Goal: Communication & Community: Answer question/provide support

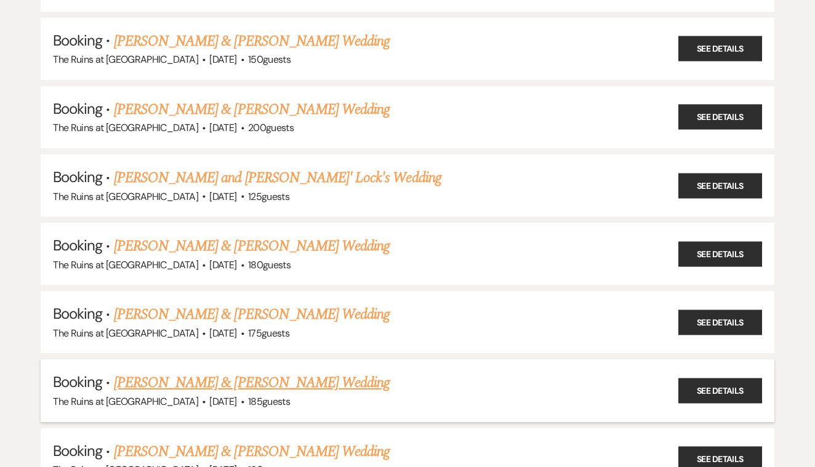
scroll to position [481, 0]
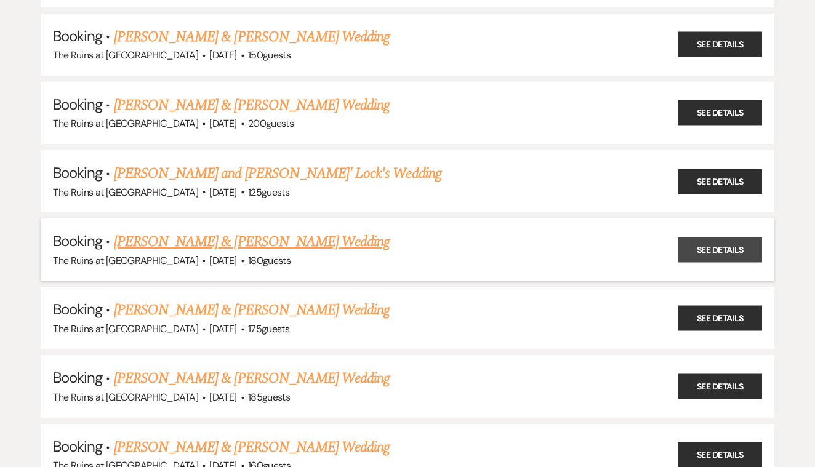
click at [724, 243] on link "See Details" at bounding box center [720, 249] width 84 height 25
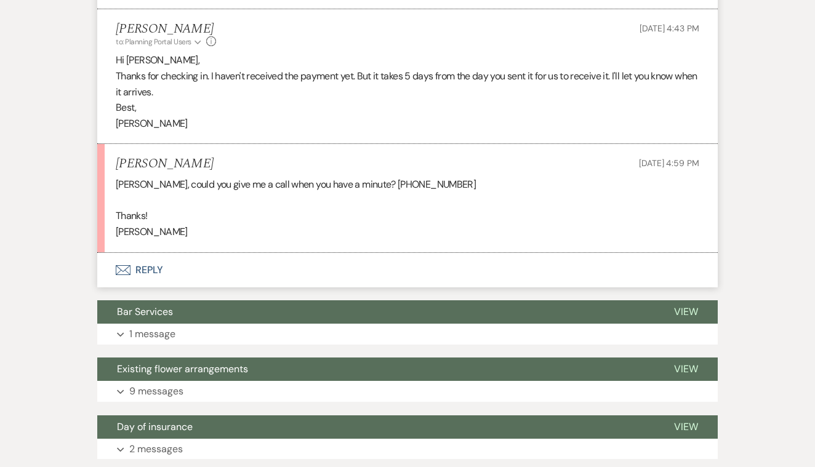
scroll to position [497, 0]
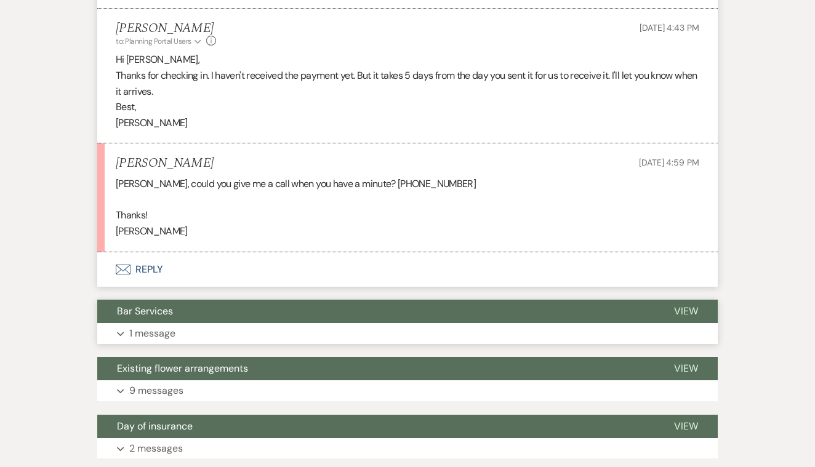
click at [687, 305] on span "View" at bounding box center [686, 311] width 24 height 13
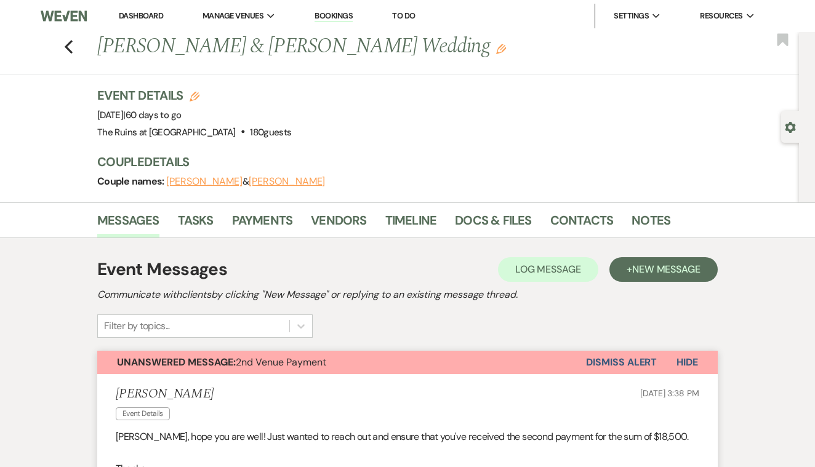
scroll to position [0, 0]
click at [68, 46] on use "button" at bounding box center [69, 47] width 8 height 14
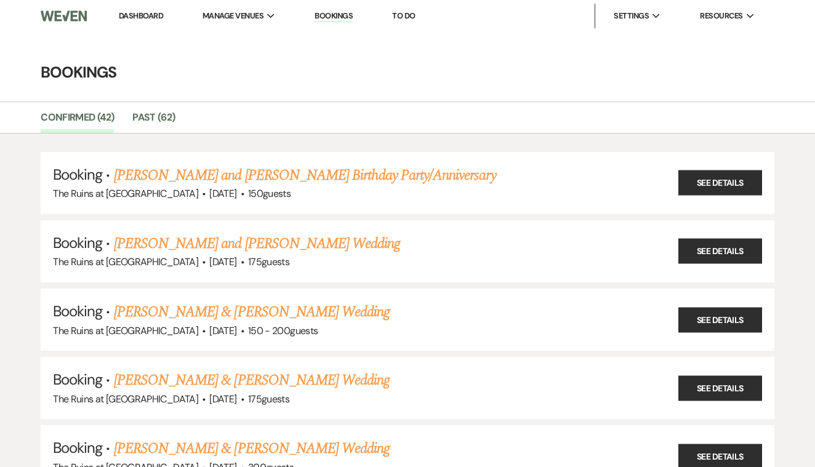
scroll to position [481, 0]
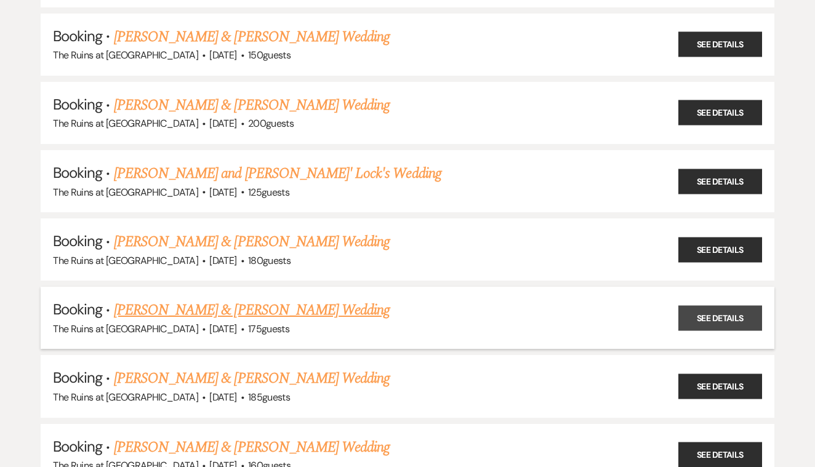
click at [720, 310] on link "See Details" at bounding box center [720, 317] width 84 height 25
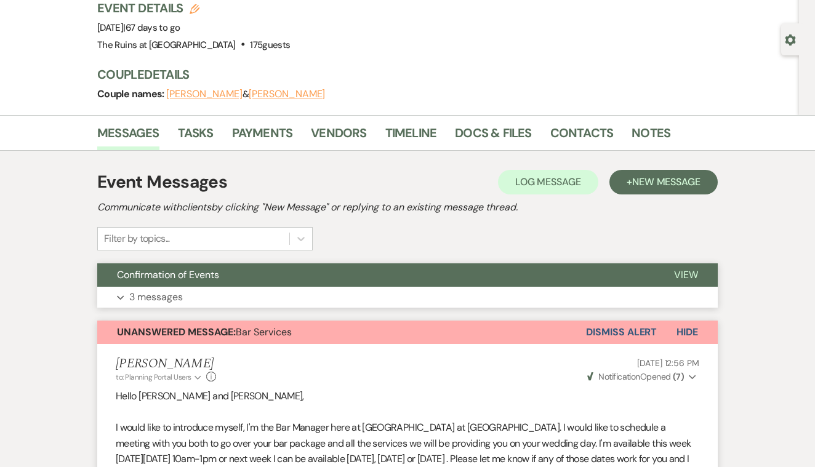
scroll to position [79, 0]
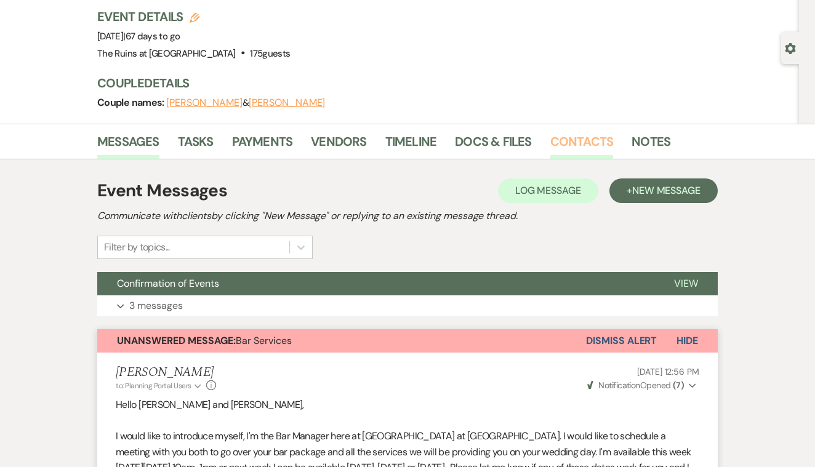
click at [568, 139] on link "Contacts" at bounding box center [581, 145] width 63 height 27
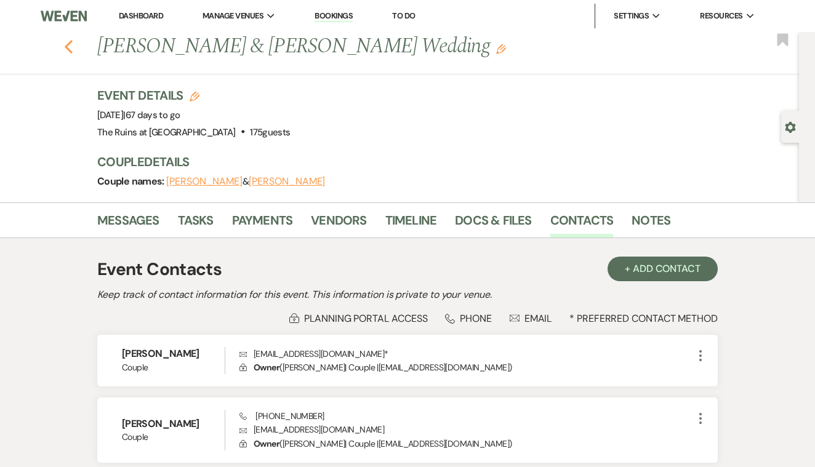
click at [68, 46] on icon "Previous" at bounding box center [68, 46] width 9 height 15
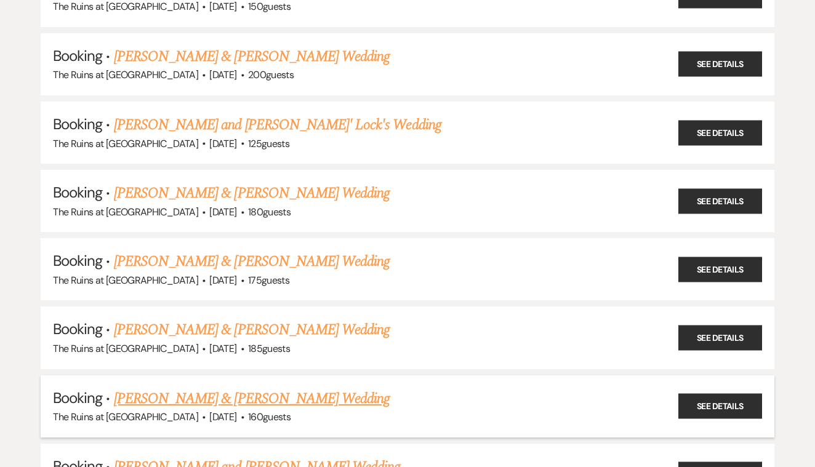
scroll to position [521, 0]
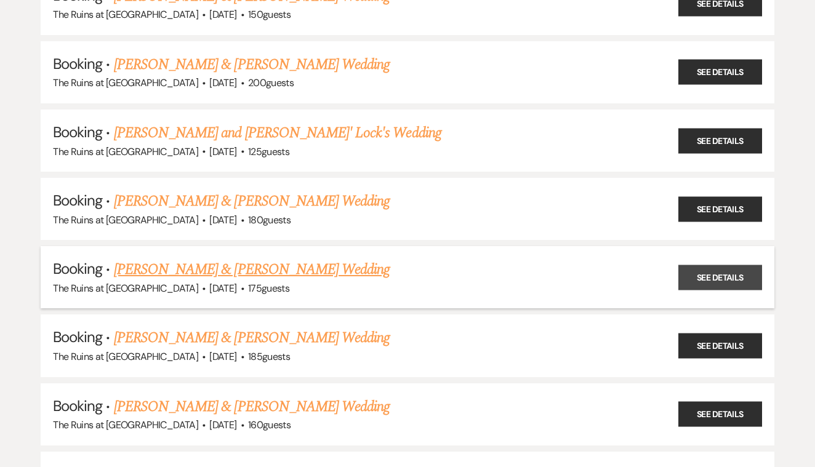
click at [723, 265] on link "See Details" at bounding box center [720, 277] width 84 height 25
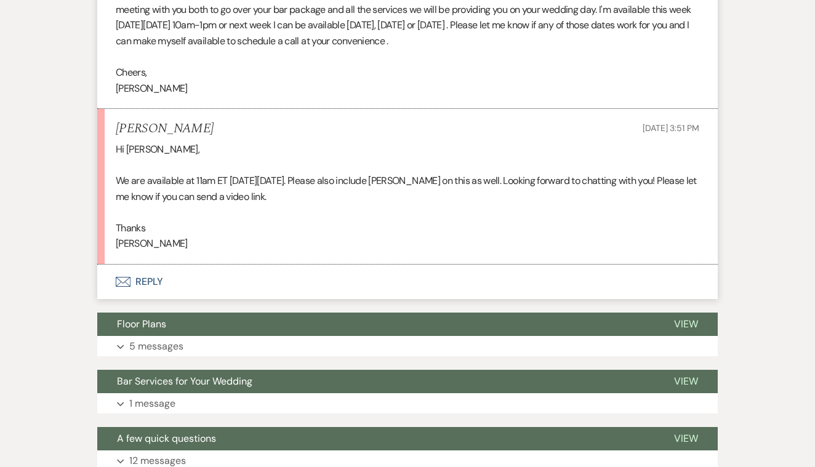
click at [139, 275] on button "Envelope Reply" at bounding box center [407, 282] width 620 height 34
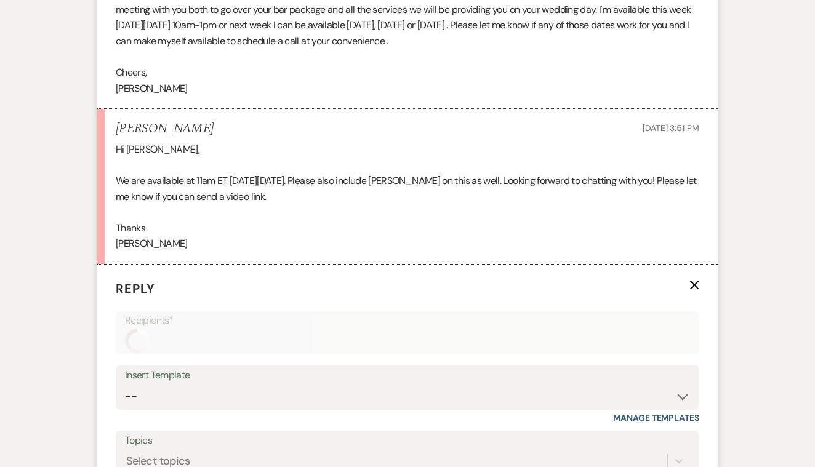
scroll to position [726, 0]
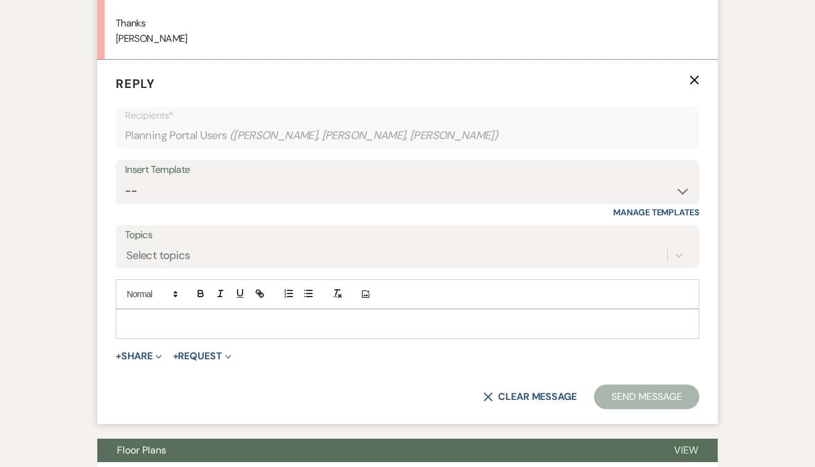
click at [170, 318] on p at bounding box center [408, 324] width 564 height 14
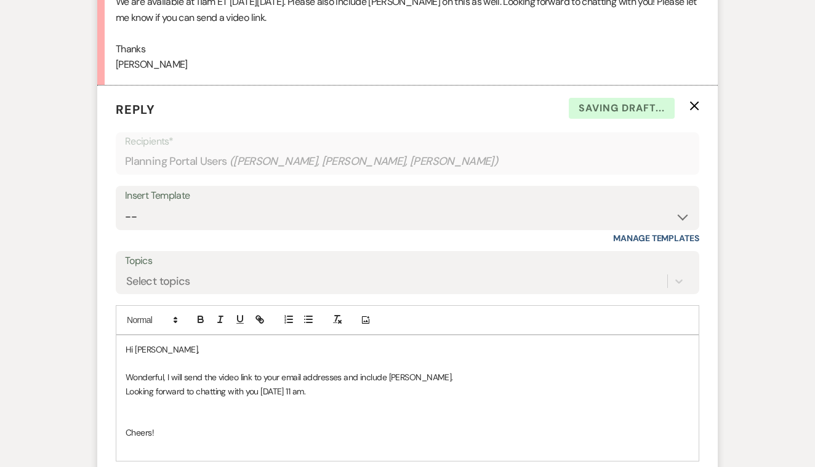
scroll to position [700, 0]
click at [155, 399] on p at bounding box center [408, 405] width 564 height 14
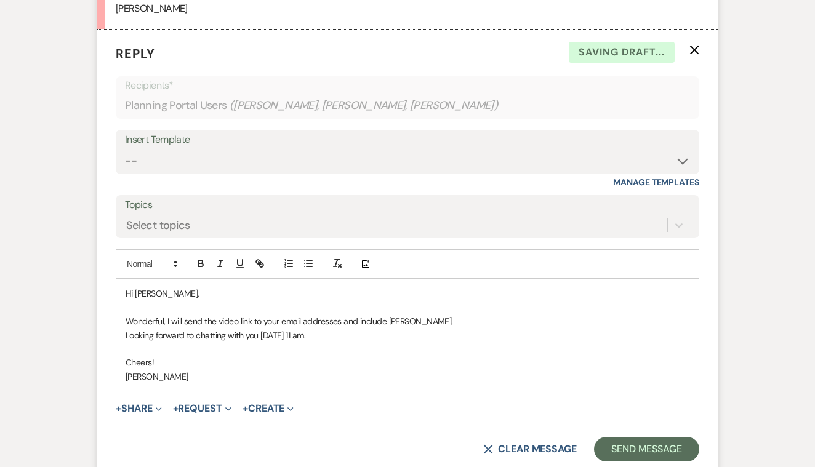
scroll to position [758, 0]
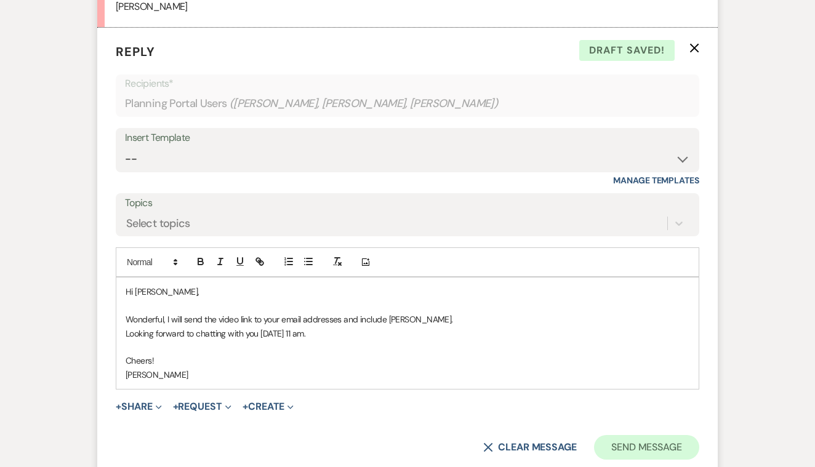
click at [639, 435] on button "Send Message" at bounding box center [646, 447] width 105 height 25
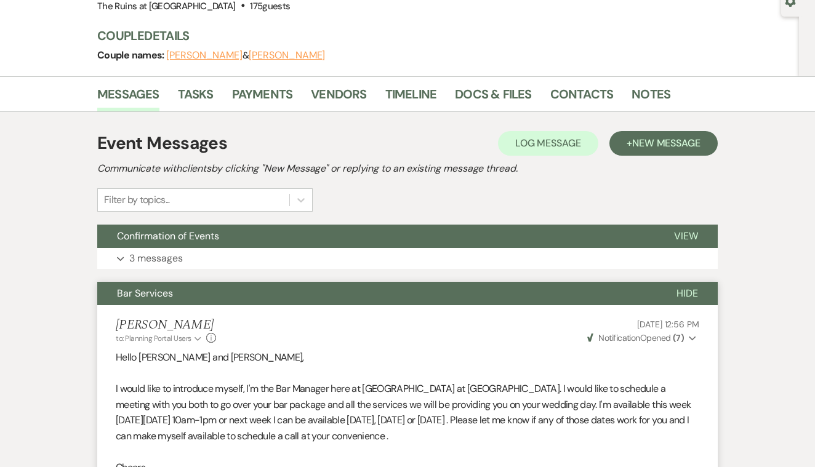
scroll to position [130, 0]
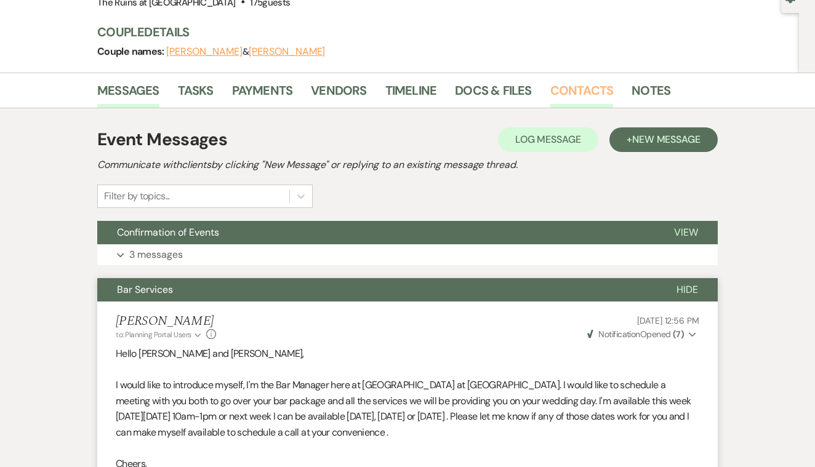
click at [568, 87] on link "Contacts" at bounding box center [581, 94] width 63 height 27
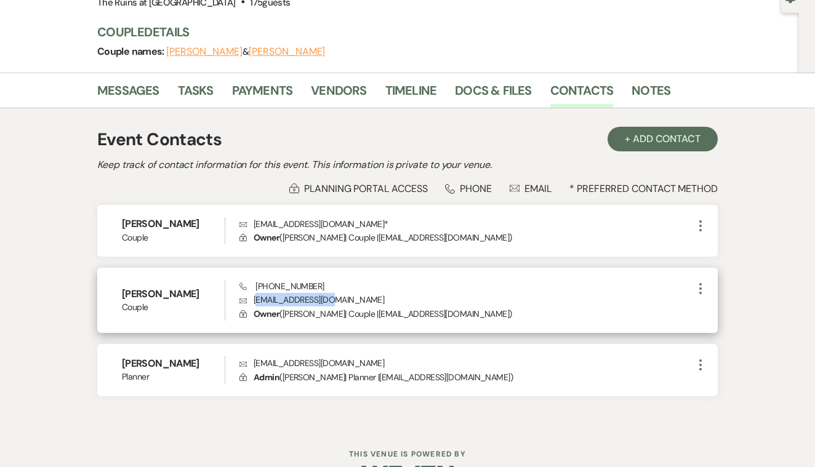
drag, startPoint x: 255, startPoint y: 298, endPoint x: 334, endPoint y: 298, distance: 78.8
click at [334, 298] on p "Envelope [EMAIL_ADDRESS][DOMAIN_NAME]" at bounding box center [466, 300] width 454 height 14
click at [348, 298] on p "Envelope [EMAIL_ADDRESS][DOMAIN_NAME]" at bounding box center [466, 300] width 454 height 14
click at [252, 297] on p "Envelope [EMAIL_ADDRESS][DOMAIN_NAME]" at bounding box center [466, 300] width 454 height 14
drag, startPoint x: 253, startPoint y: 297, endPoint x: 339, endPoint y: 299, distance: 85.6
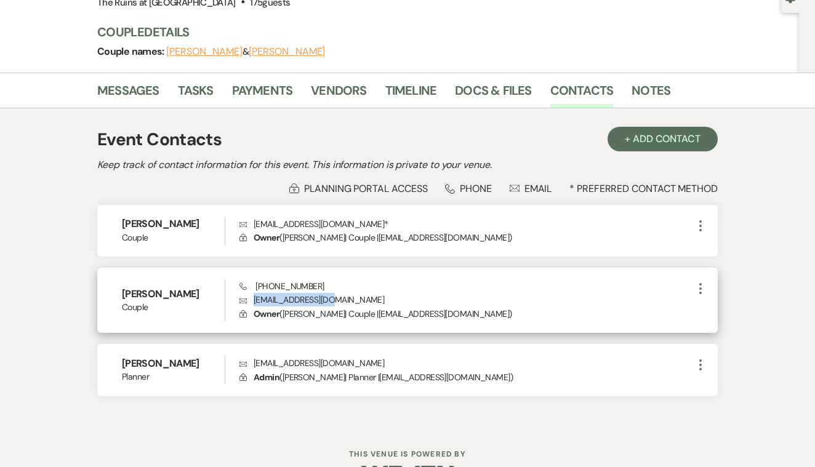
click at [339, 299] on p "Envelope [EMAIL_ADDRESS][DOMAIN_NAME]" at bounding box center [466, 300] width 454 height 14
click at [304, 305] on p "Envelope [EMAIL_ADDRESS][DOMAIN_NAME]" at bounding box center [466, 300] width 454 height 14
drag, startPoint x: 254, startPoint y: 296, endPoint x: 335, endPoint y: 294, distance: 81.3
click at [335, 294] on p "Envelope [EMAIL_ADDRESS][DOMAIN_NAME]" at bounding box center [466, 300] width 454 height 14
copy p "[EMAIL_ADDRESS][DOMAIN_NAME]"
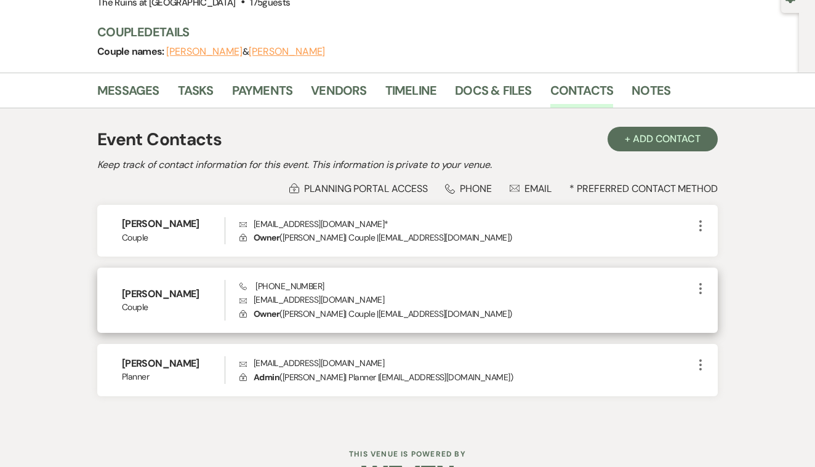
click at [423, 276] on div "[PERSON_NAME] Couple Phone [PHONE_NUMBER] Envelope [EMAIL_ADDRESS][DOMAIN_NAME]…" at bounding box center [407, 300] width 620 height 65
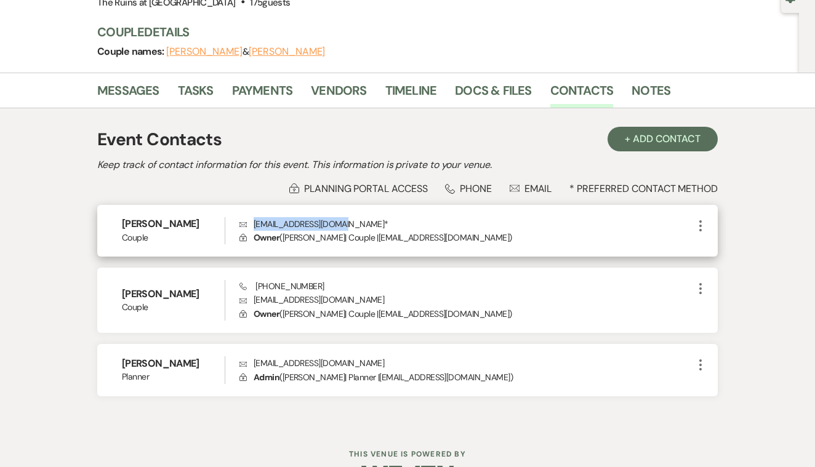
drag, startPoint x: 255, startPoint y: 222, endPoint x: 336, endPoint y: 223, distance: 81.2
click at [336, 293] on p "Envelope [EMAIL_ADDRESS][DOMAIN_NAME] *" at bounding box center [466, 300] width 454 height 14
copy p "[EMAIL_ADDRESS][DOMAIN_NAME]"
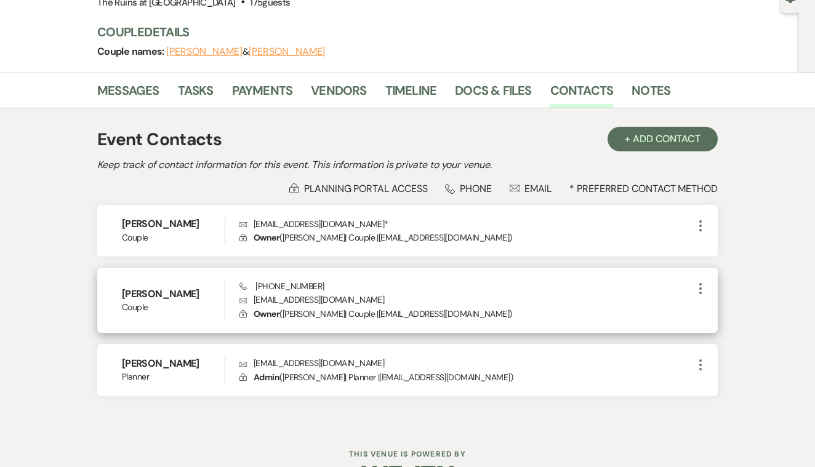
click at [511, 284] on div "Phone [PHONE_NUMBER] Envelope [EMAIL_ADDRESS][DOMAIN_NAME] Lock Owner ( [PERSON…" at bounding box center [466, 300] width 454 height 41
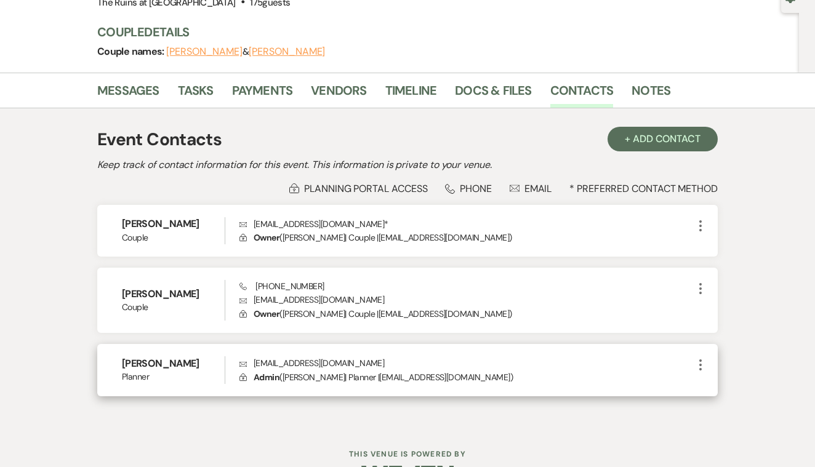
scroll to position [129, 0]
drag, startPoint x: 254, startPoint y: 362, endPoint x: 353, endPoint y: 361, distance: 99.1
click at [353, 361] on p "Envelope [EMAIL_ADDRESS][DOMAIN_NAME]" at bounding box center [466, 364] width 454 height 14
copy p "[EMAIL_ADDRESS][DOMAIN_NAME]"
click at [543, 359] on p "Envelope [EMAIL_ADDRESS][DOMAIN_NAME]" at bounding box center [466, 364] width 454 height 14
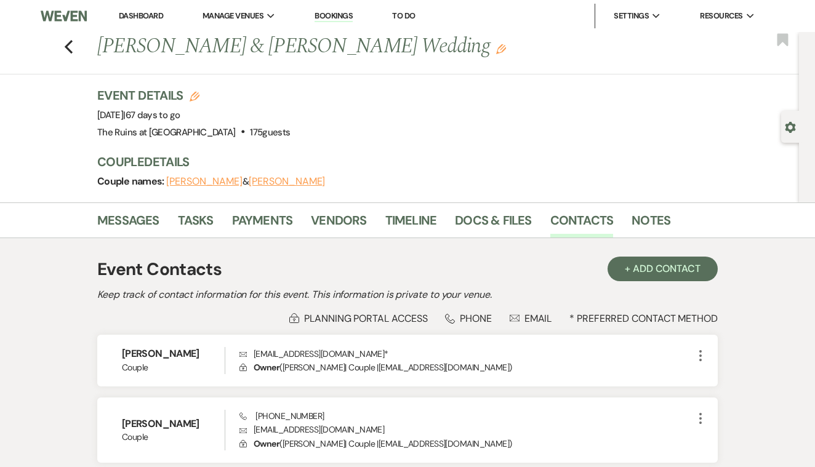
scroll to position [0, 0]
click at [67, 47] on use "button" at bounding box center [69, 47] width 8 height 14
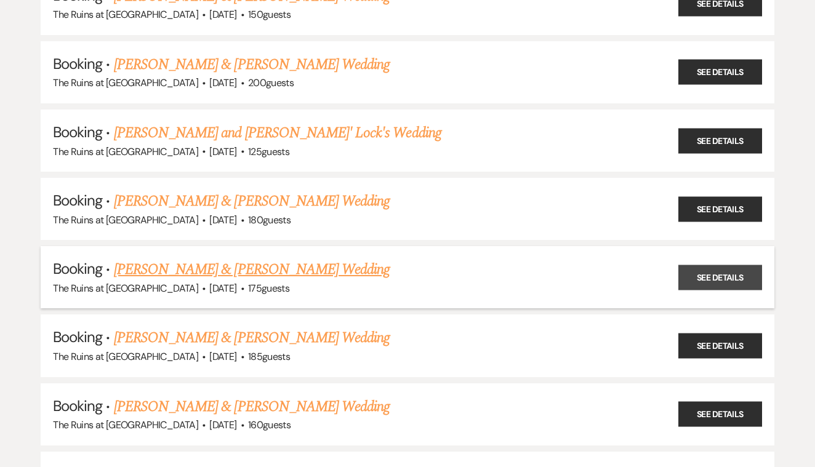
click at [695, 267] on link "See Details" at bounding box center [720, 277] width 84 height 25
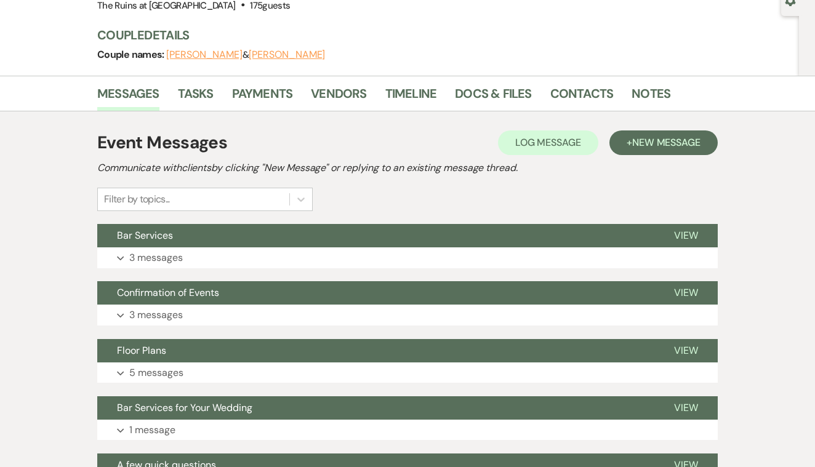
scroll to position [126, 0]
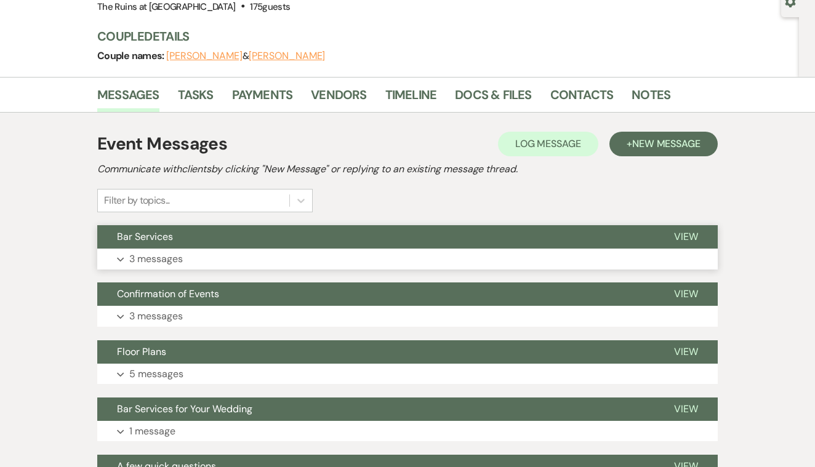
click at [683, 236] on span "View" at bounding box center [686, 236] width 24 height 13
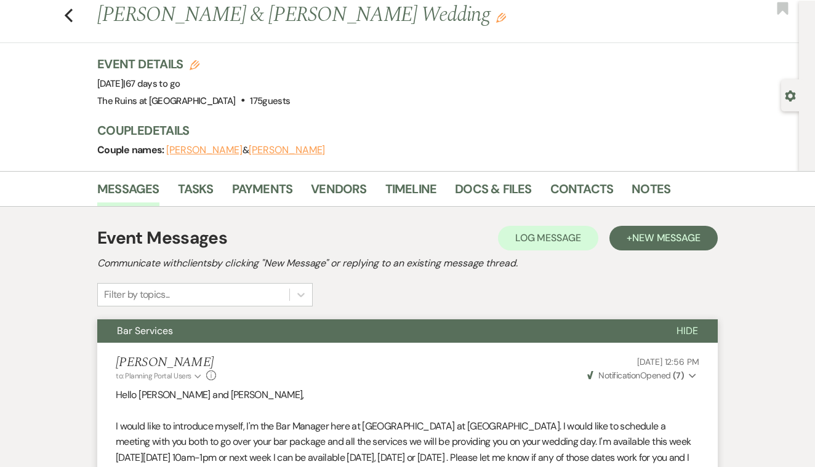
scroll to position [0, 0]
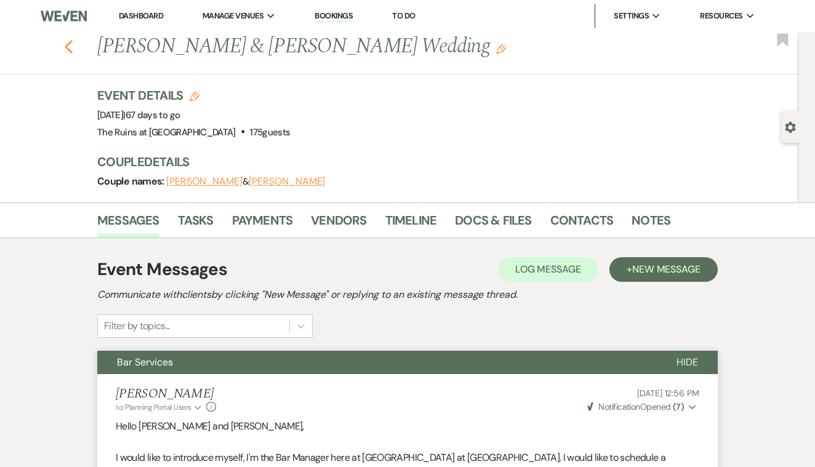
click at [68, 47] on use "button" at bounding box center [69, 47] width 8 height 14
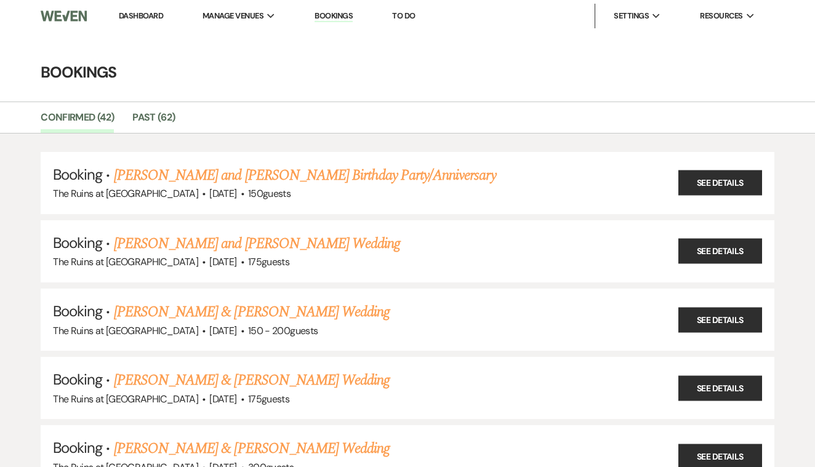
scroll to position [521, 0]
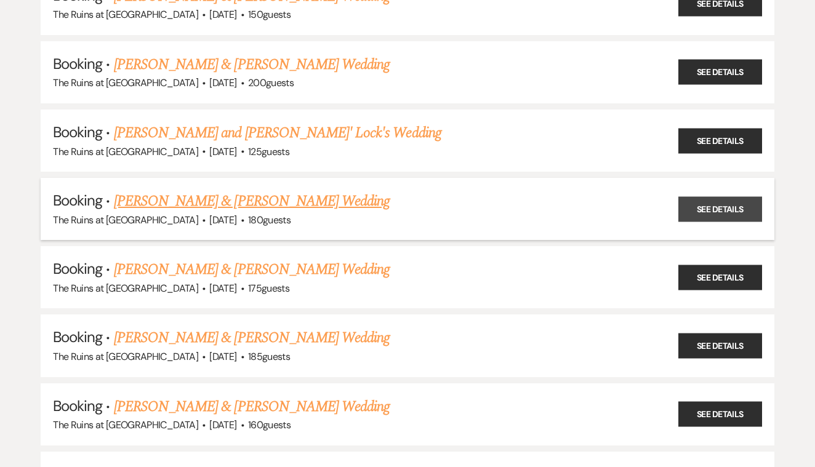
click at [698, 199] on link "See Details" at bounding box center [720, 208] width 84 height 25
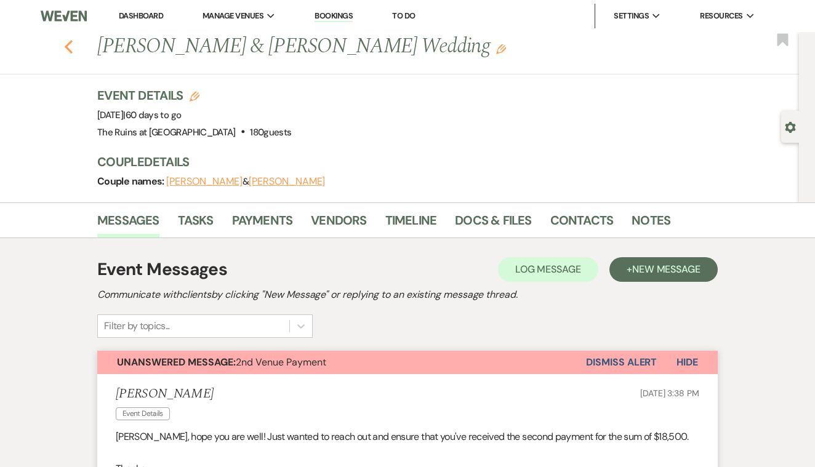
click at [70, 46] on icon "Previous" at bounding box center [68, 46] width 9 height 15
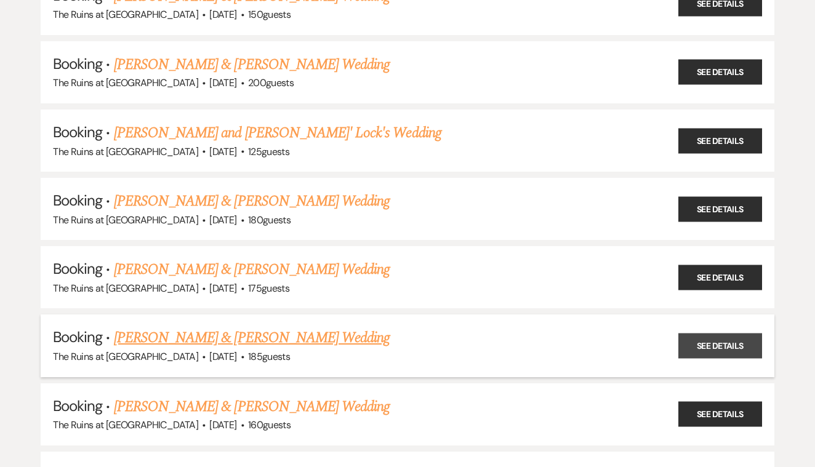
click at [699, 334] on link "See Details" at bounding box center [720, 346] width 84 height 25
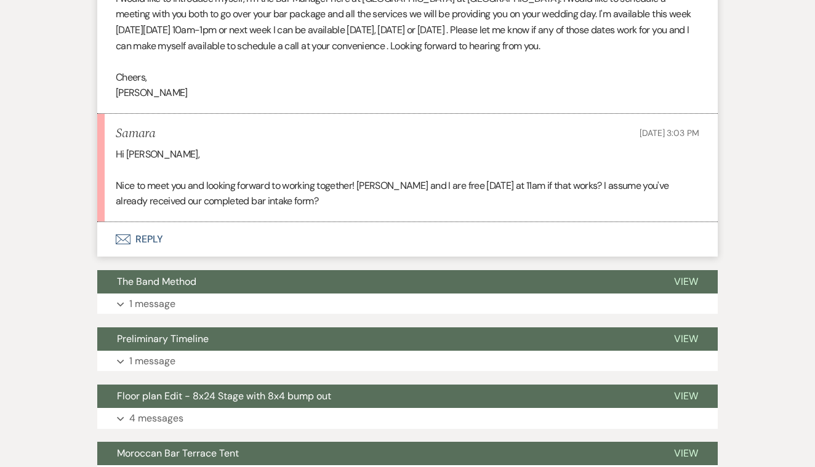
scroll to position [461, 0]
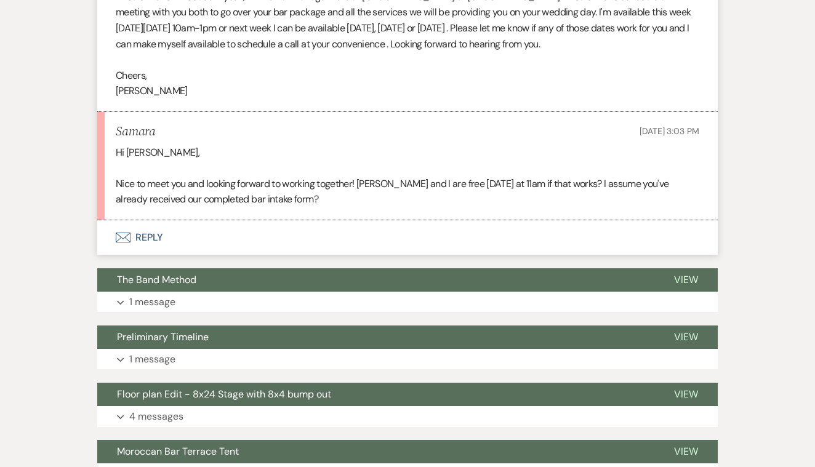
click at [150, 229] on button "Envelope Reply" at bounding box center [407, 237] width 620 height 34
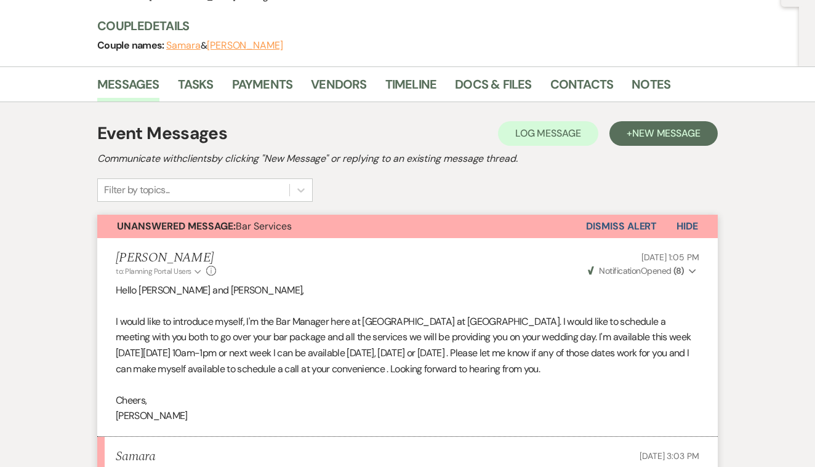
scroll to position [130, 0]
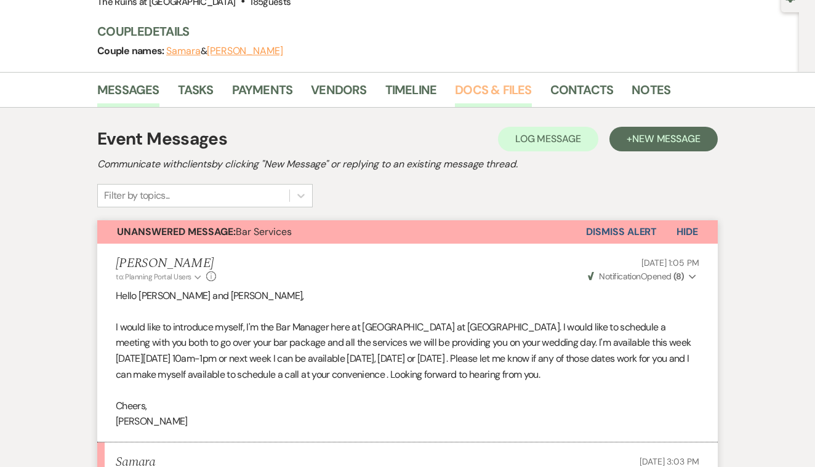
click at [483, 93] on link "Docs & Files" at bounding box center [493, 93] width 76 height 27
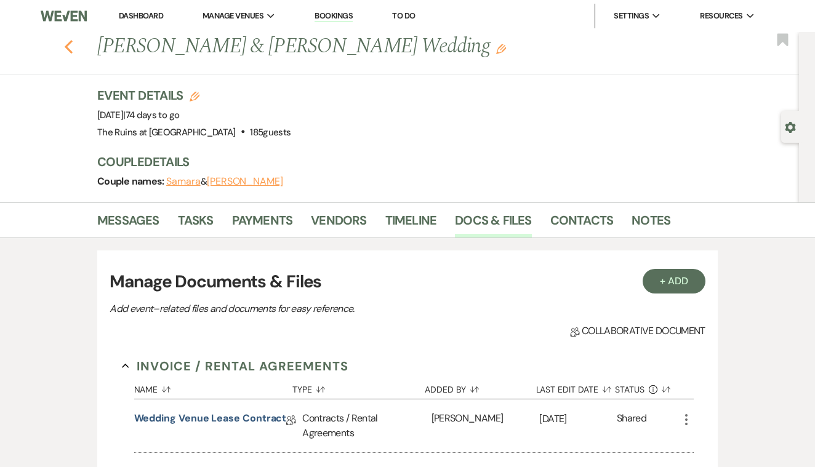
click at [66, 47] on use "button" at bounding box center [69, 47] width 8 height 14
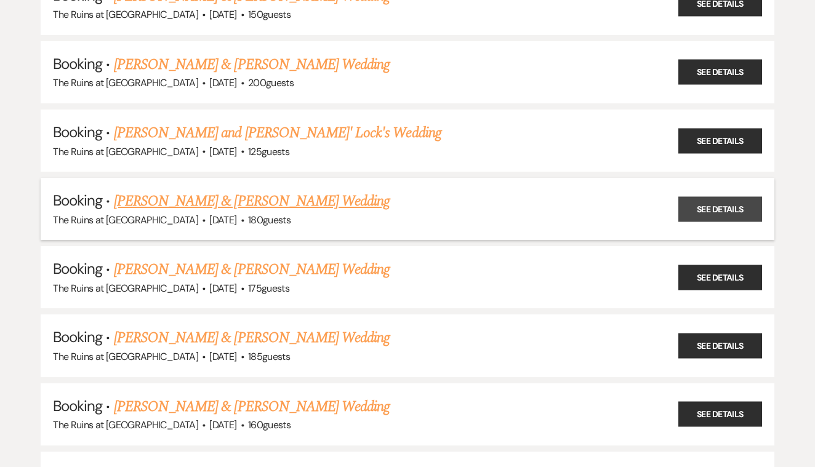
click at [707, 196] on link "See Details" at bounding box center [720, 208] width 84 height 25
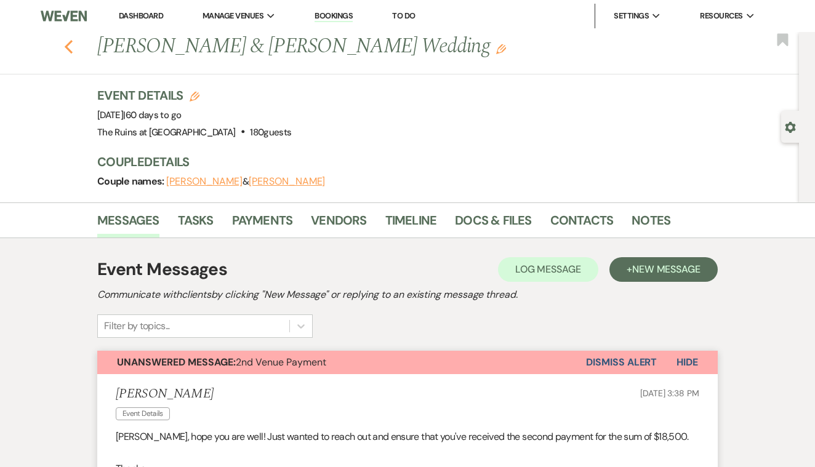
click at [66, 48] on use "button" at bounding box center [69, 47] width 8 height 14
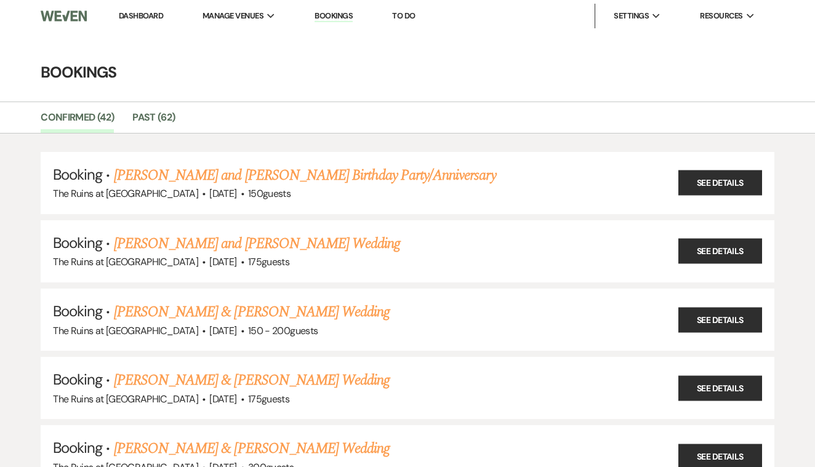
scroll to position [521, 0]
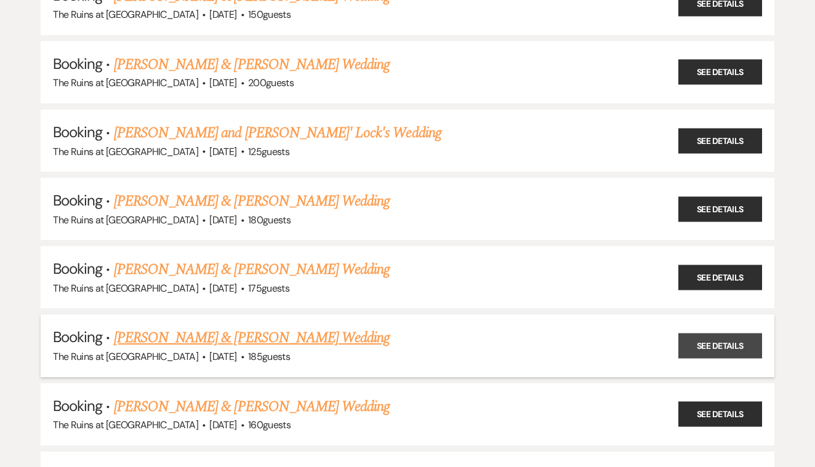
click at [706, 334] on link "See Details" at bounding box center [720, 346] width 84 height 25
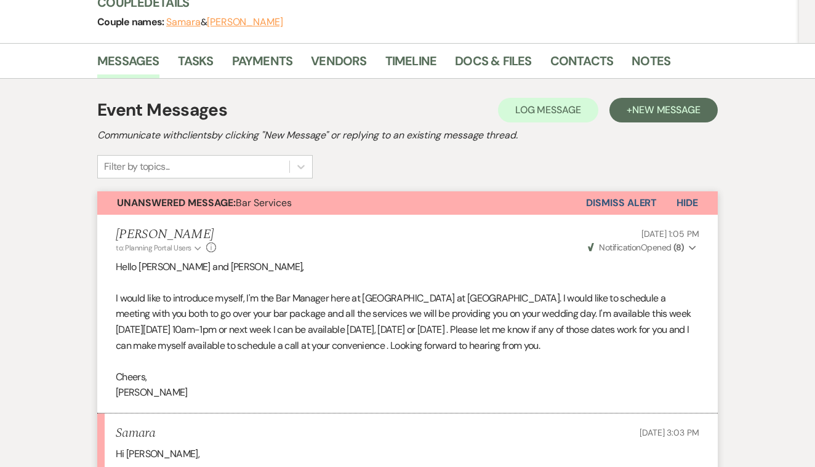
scroll to position [159, 0]
click at [482, 56] on link "Docs & Files" at bounding box center [493, 65] width 76 height 27
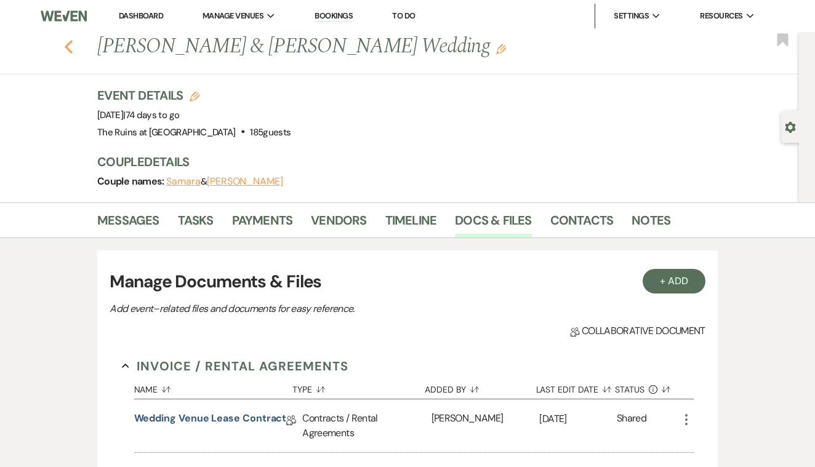
click at [70, 47] on icon "Previous" at bounding box center [68, 46] width 9 height 15
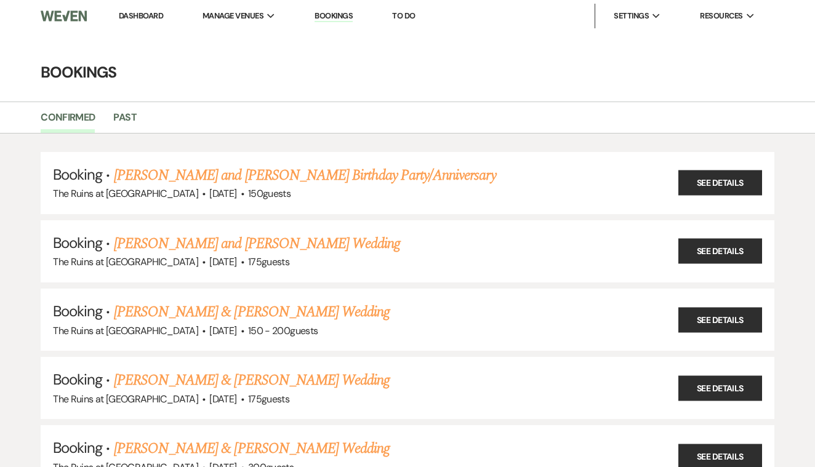
scroll to position [521, 0]
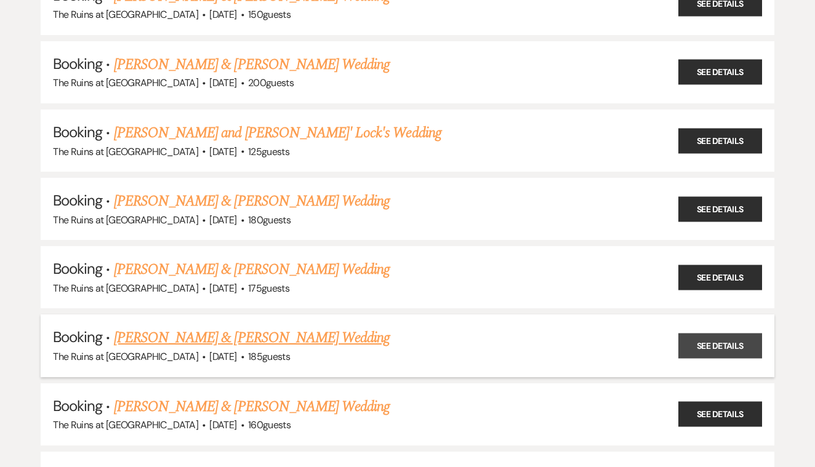
click at [725, 334] on link "See Details" at bounding box center [720, 346] width 84 height 25
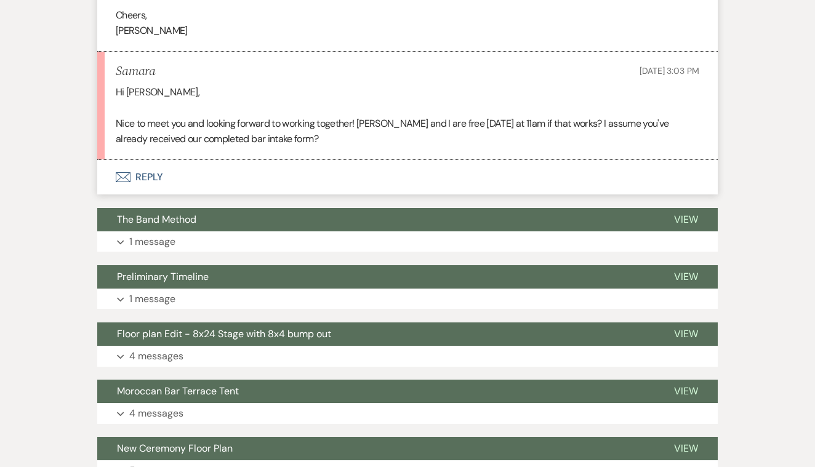
click at [148, 167] on button "Envelope Reply" at bounding box center [407, 177] width 620 height 34
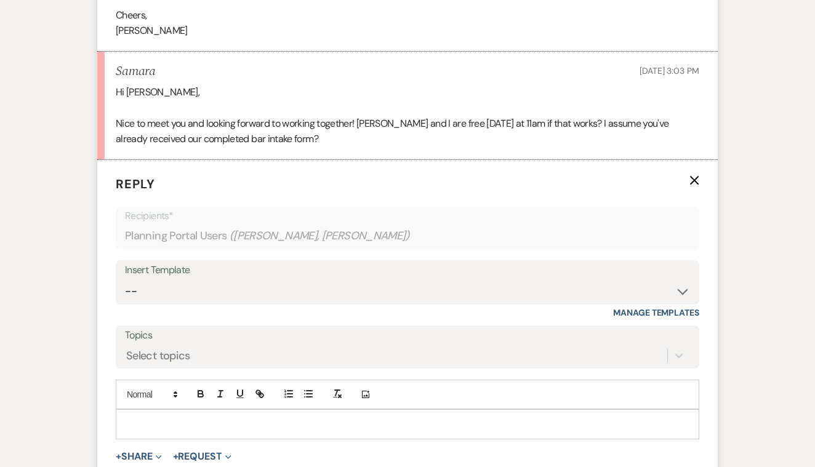
scroll to position [624, 0]
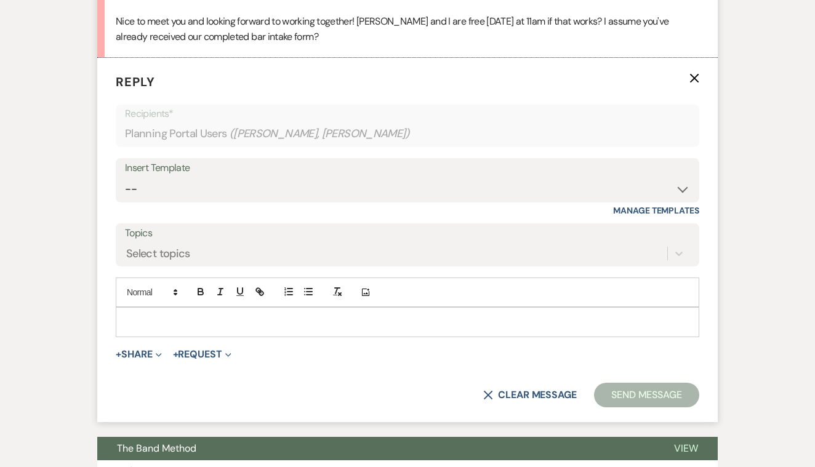
click at [154, 315] on p at bounding box center [408, 322] width 564 height 14
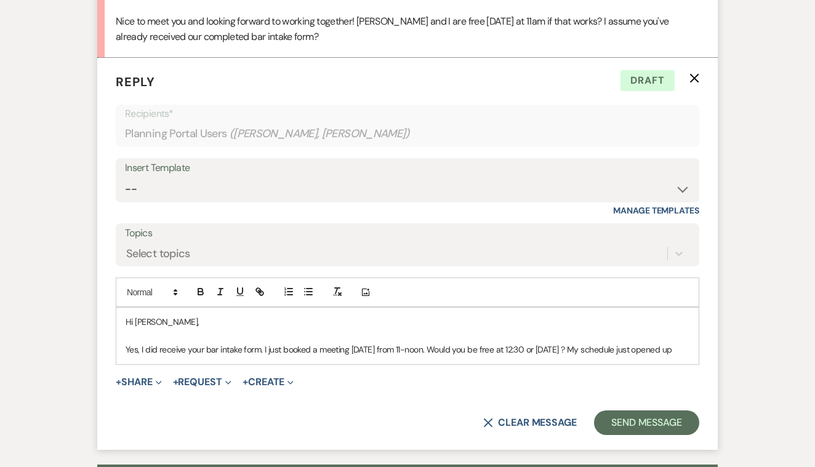
click at [458, 343] on p "Yes, I did receive your bar intake form. I just booked a meeting [DATE] from 11…" at bounding box center [408, 350] width 564 height 14
click at [483, 343] on p "Yes, I did receive your bar intake form. I just booked a meeting [DATE] from 11…" at bounding box center [408, 350] width 564 height 14
click at [554, 343] on p "Yes, I did receive your bar intake form. I just booked a meeting [DATE] from 11…" at bounding box center [408, 350] width 564 height 14
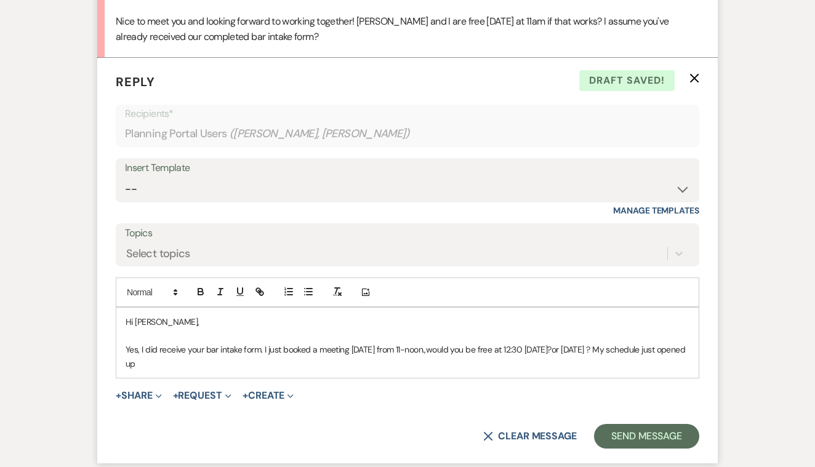
click at [229, 357] on p "Yes, I did receive your bar intake form. I just booked a meeting [DATE] from 11…" at bounding box center [408, 357] width 564 height 28
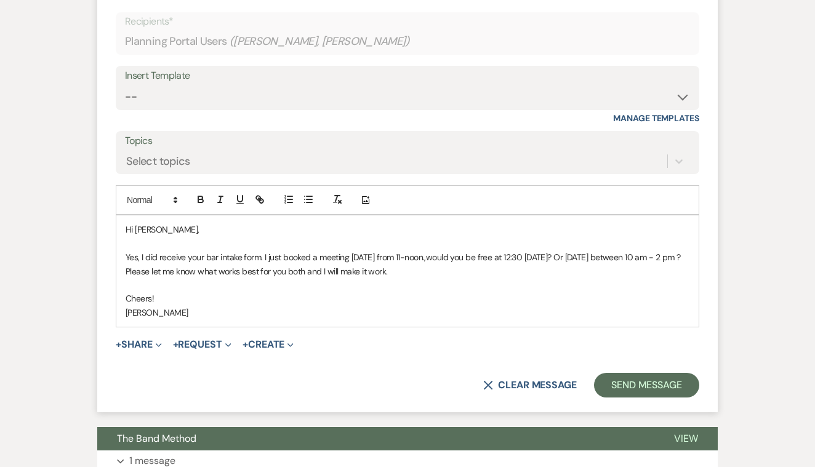
scroll to position [721, 0]
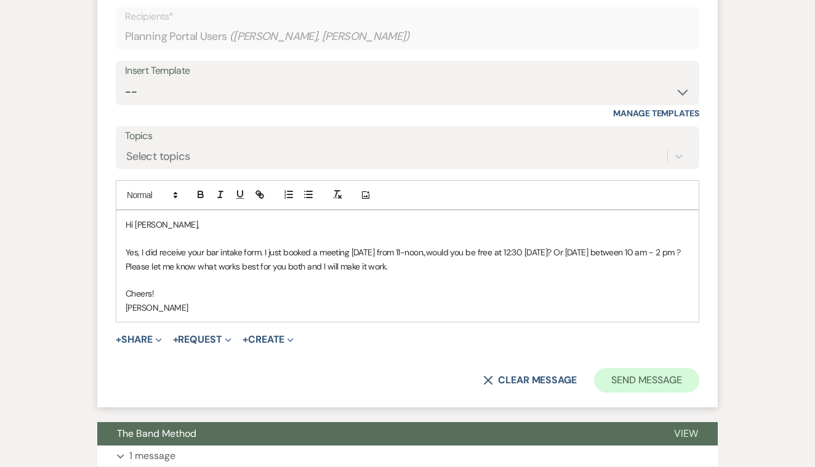
click at [627, 380] on button "Send Message" at bounding box center [646, 380] width 105 height 25
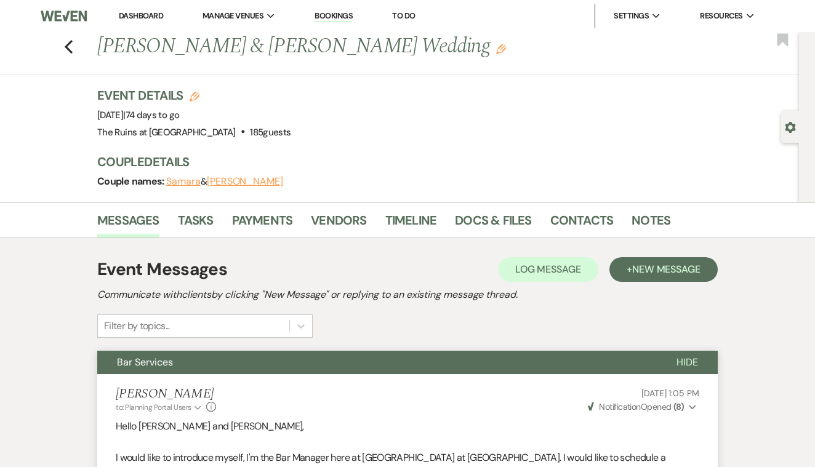
scroll to position [0, 0]
click at [67, 48] on use "button" at bounding box center [69, 47] width 8 height 14
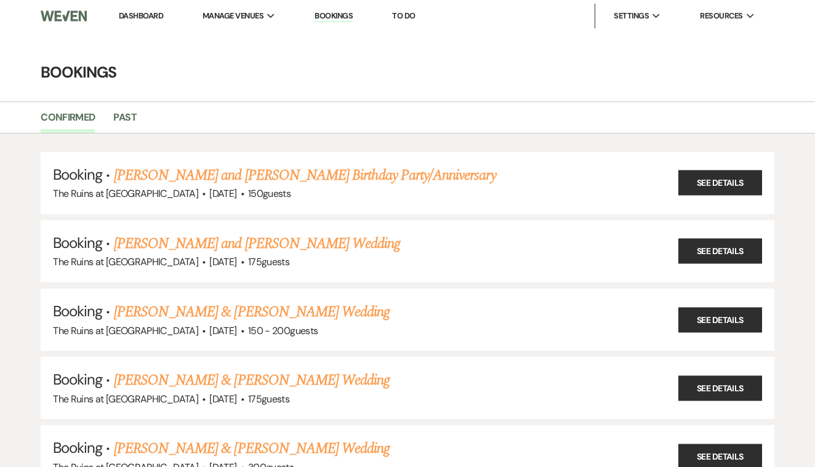
scroll to position [521, 0]
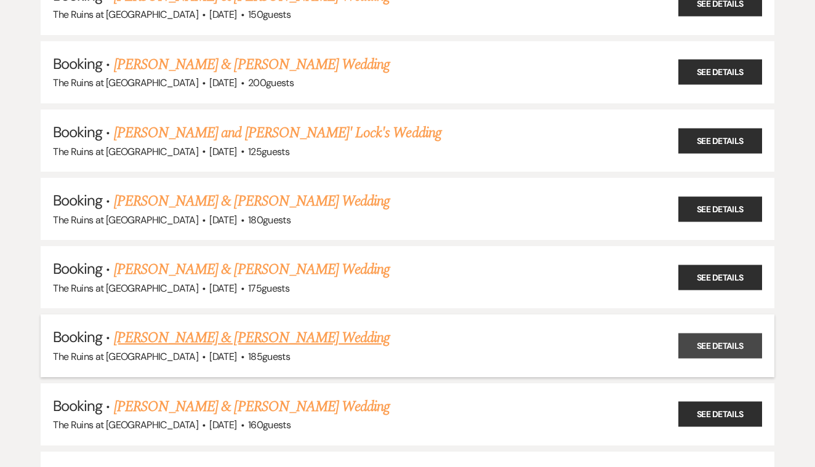
click at [705, 339] on link "See Details" at bounding box center [720, 346] width 84 height 25
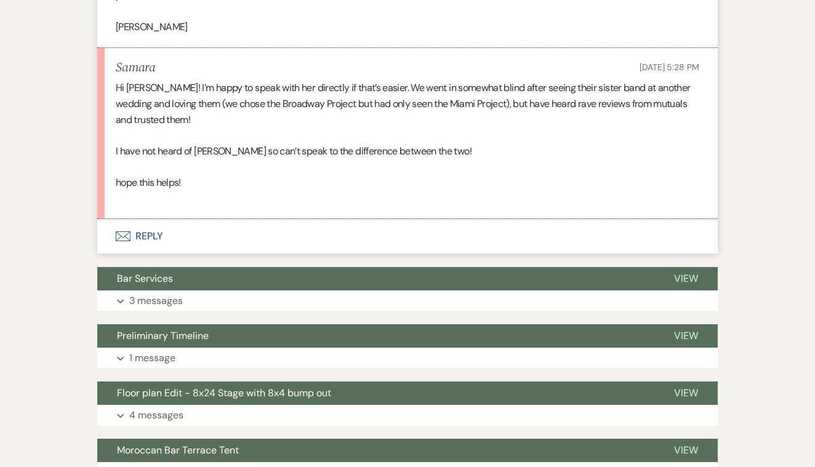
scroll to position [494, 0]
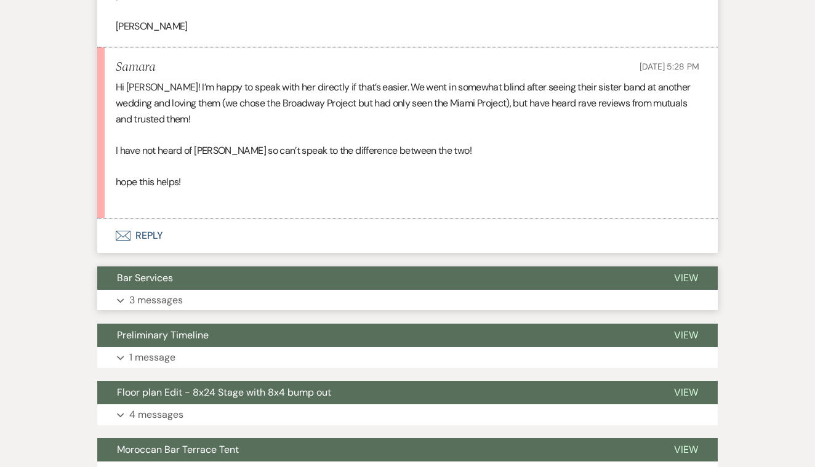
click at [685, 273] on span "View" at bounding box center [686, 277] width 24 height 13
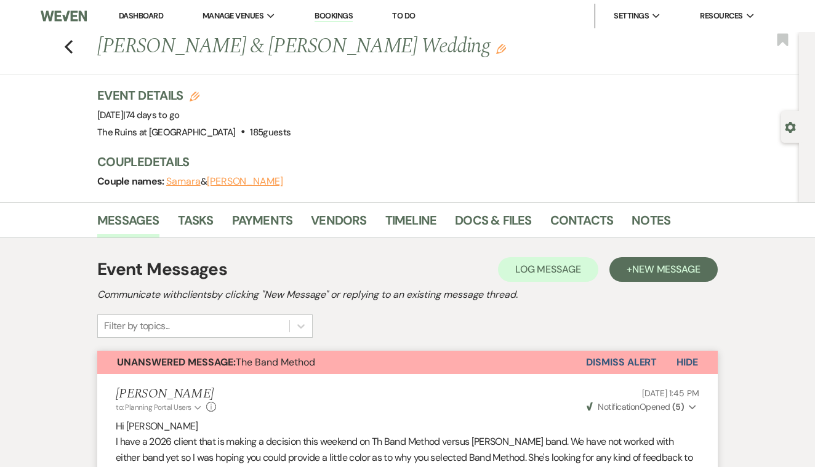
scroll to position [0, 0]
click at [67, 46] on use "button" at bounding box center [69, 47] width 8 height 14
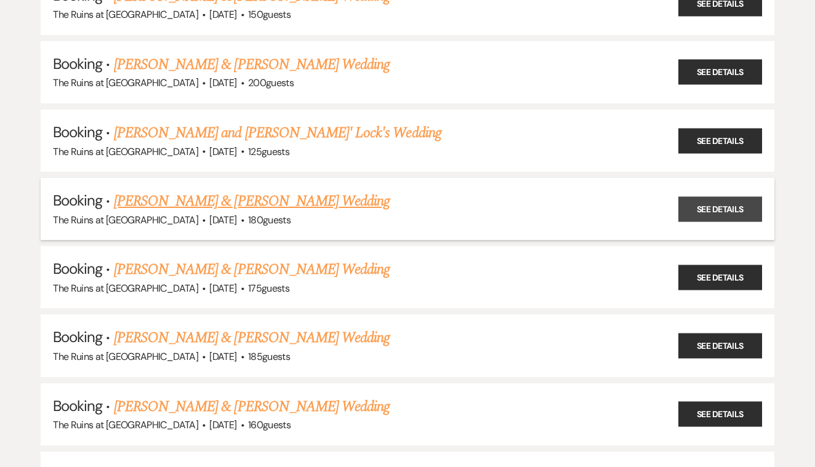
click at [719, 199] on link "See Details" at bounding box center [720, 208] width 84 height 25
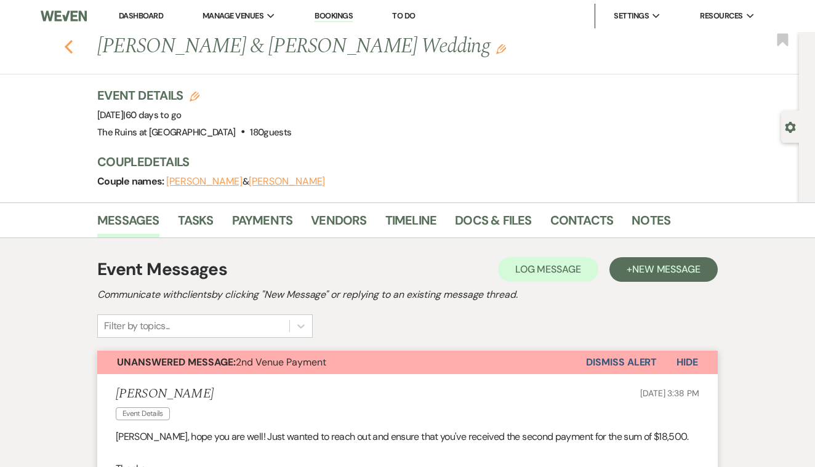
click at [68, 44] on use "button" at bounding box center [69, 47] width 8 height 14
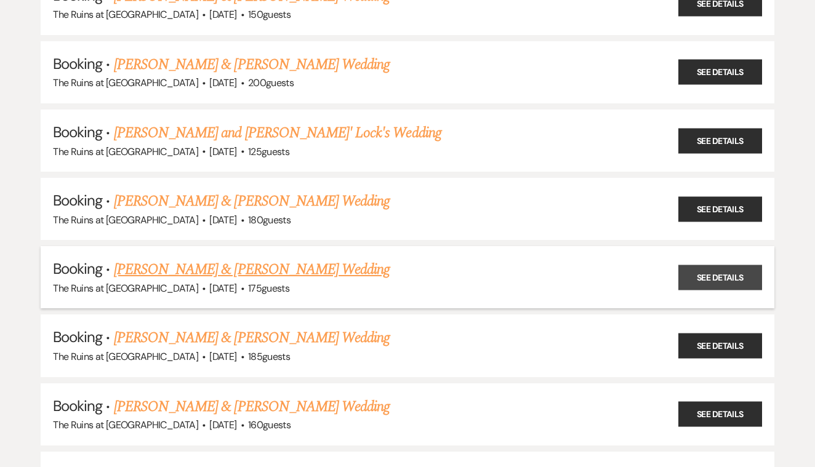
click at [737, 271] on link "See Details" at bounding box center [720, 277] width 84 height 25
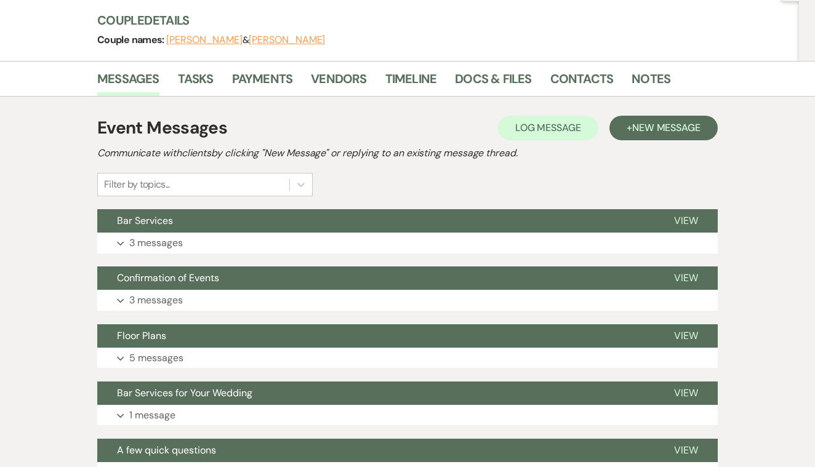
scroll to position [140, 0]
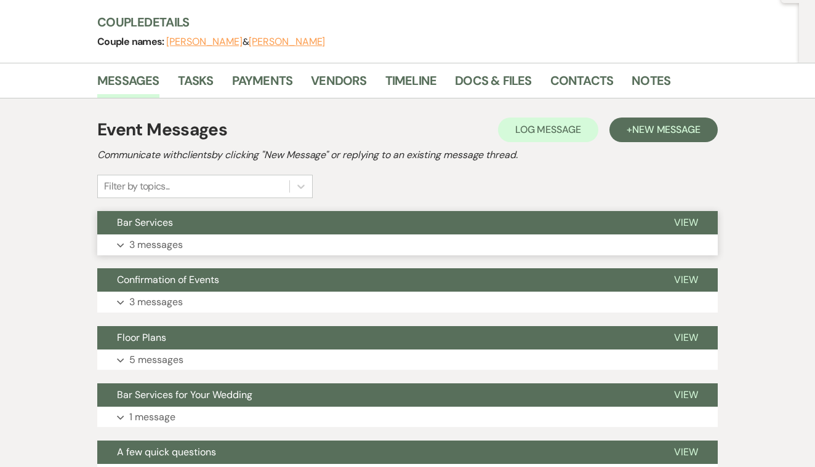
click at [686, 220] on span "View" at bounding box center [686, 222] width 24 height 13
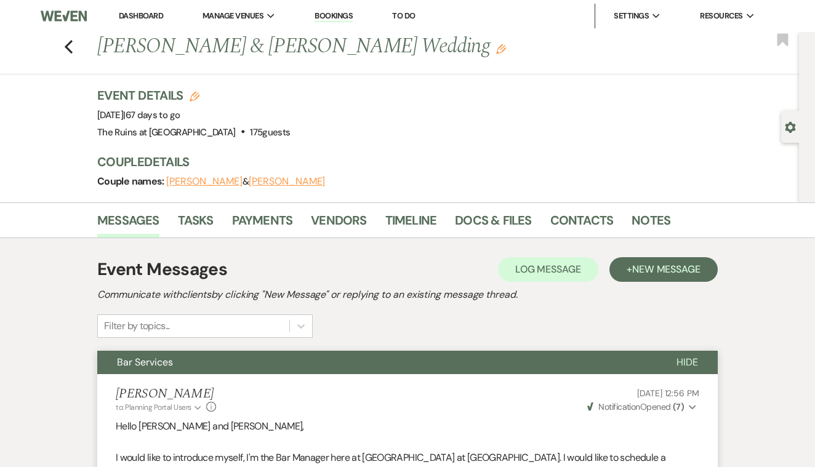
scroll to position [0, 0]
click at [68, 48] on use "button" at bounding box center [69, 47] width 8 height 14
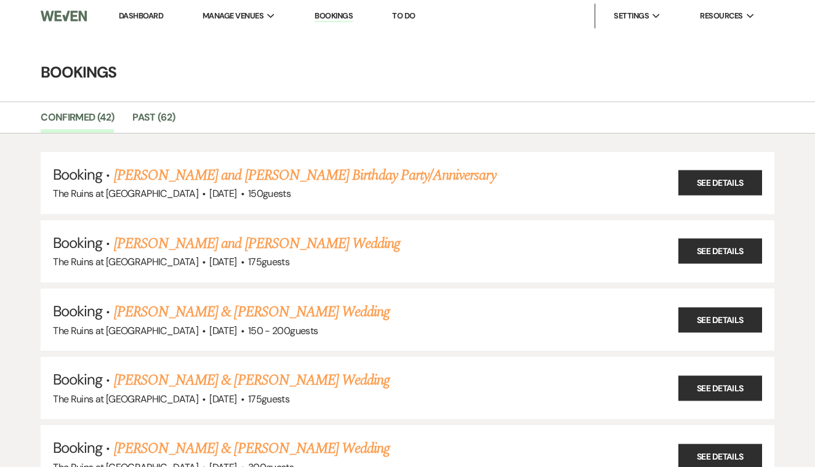
scroll to position [521, 0]
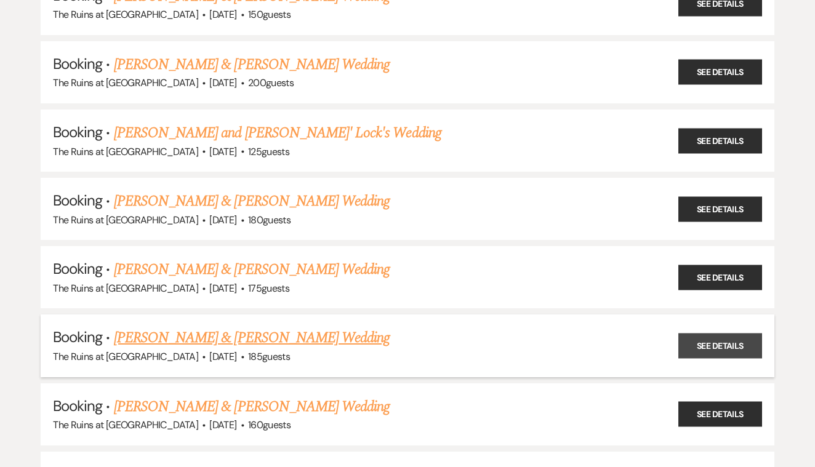
click at [693, 334] on link "See Details" at bounding box center [720, 346] width 84 height 25
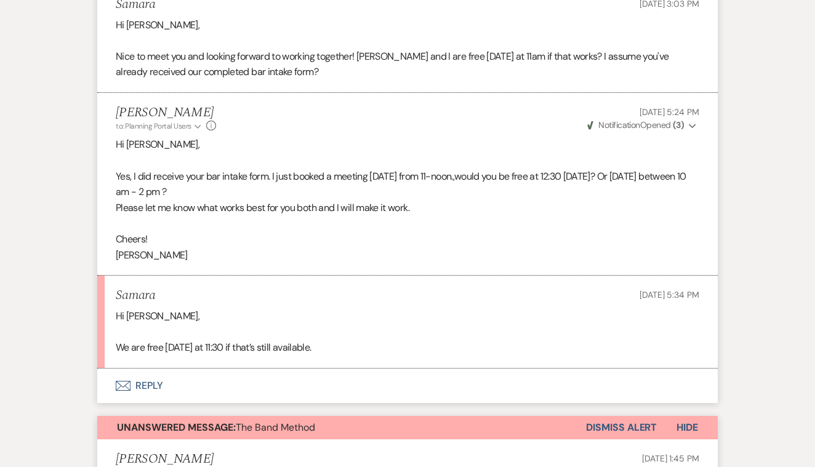
scroll to position [595, 0]
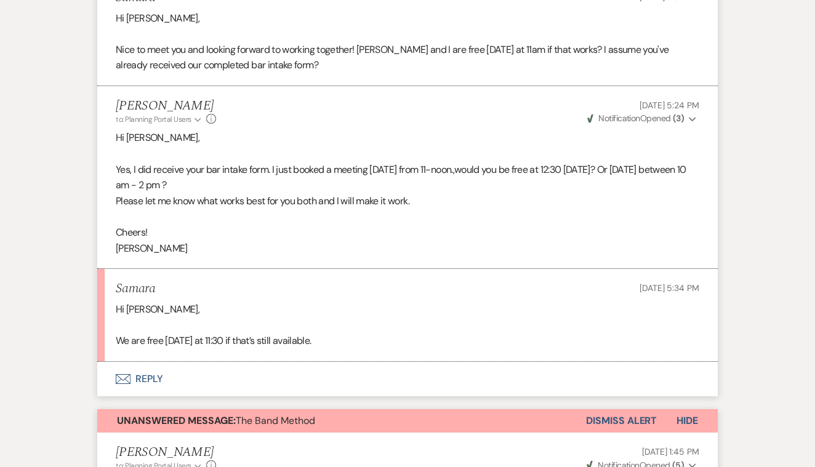
click at [146, 364] on button "Envelope Reply" at bounding box center [407, 379] width 620 height 34
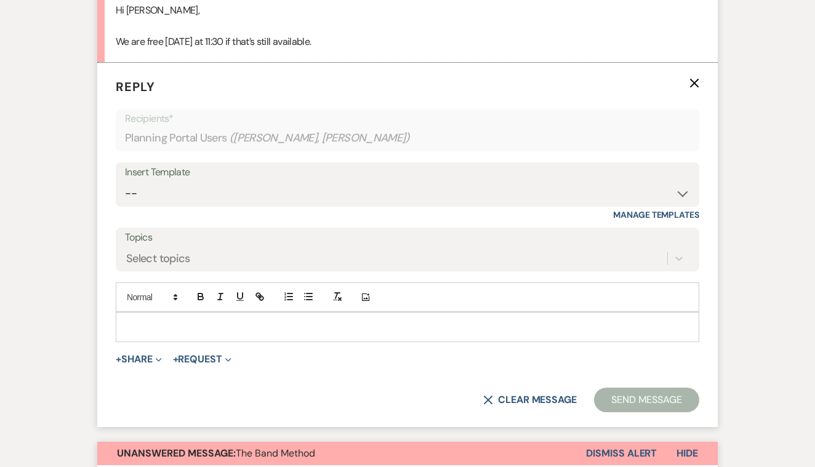
click at [157, 320] on p at bounding box center [408, 327] width 564 height 14
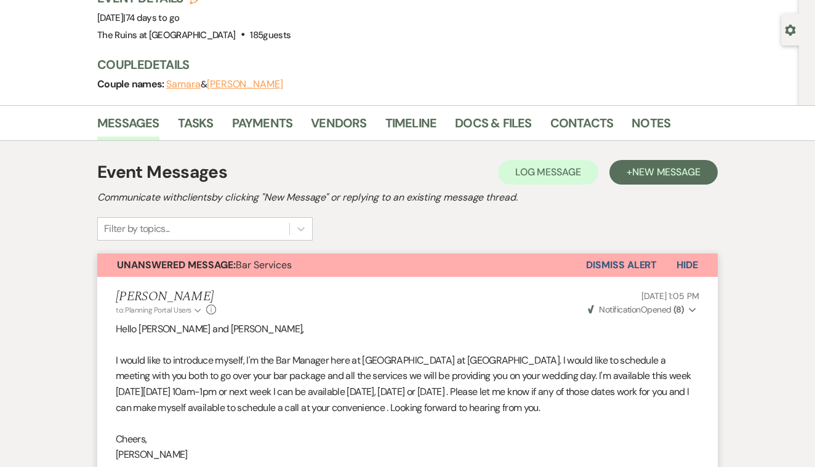
scroll to position [96, 0]
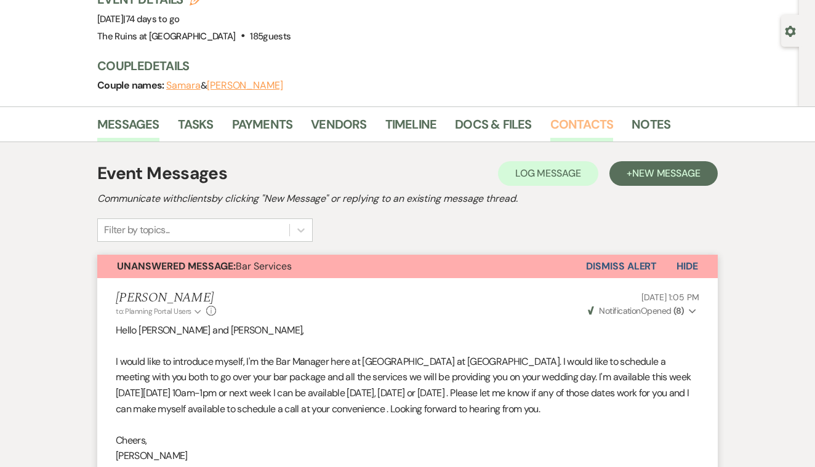
click at [563, 123] on link "Contacts" at bounding box center [581, 127] width 63 height 27
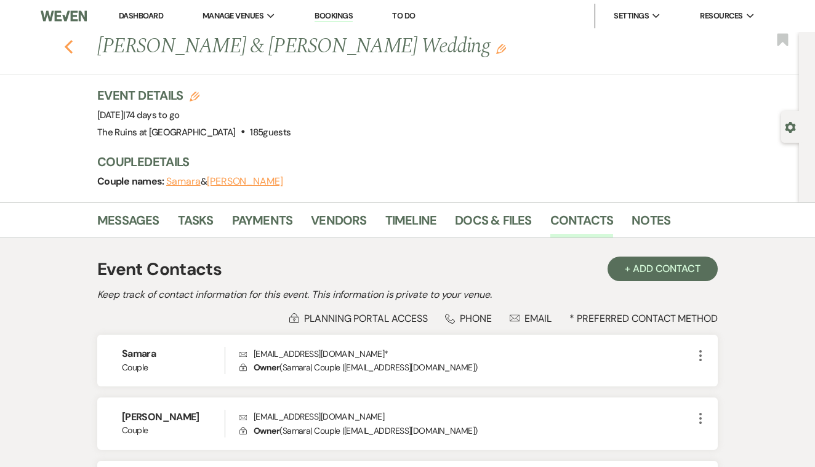
click at [68, 48] on use "button" at bounding box center [69, 47] width 8 height 14
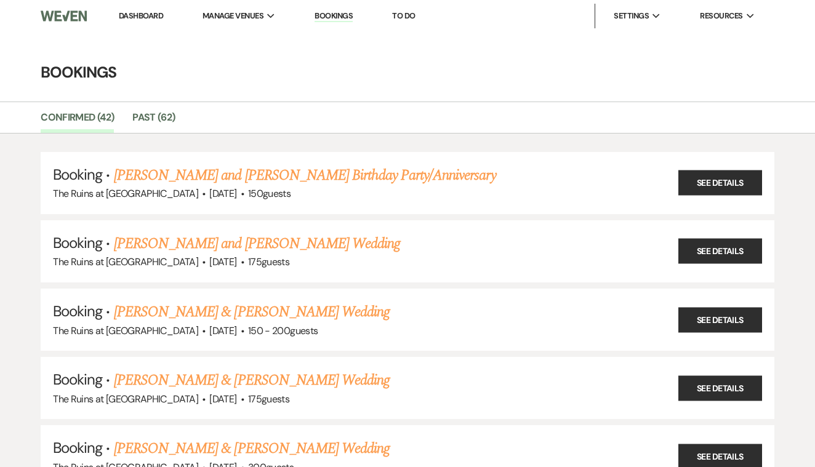
scroll to position [521, 0]
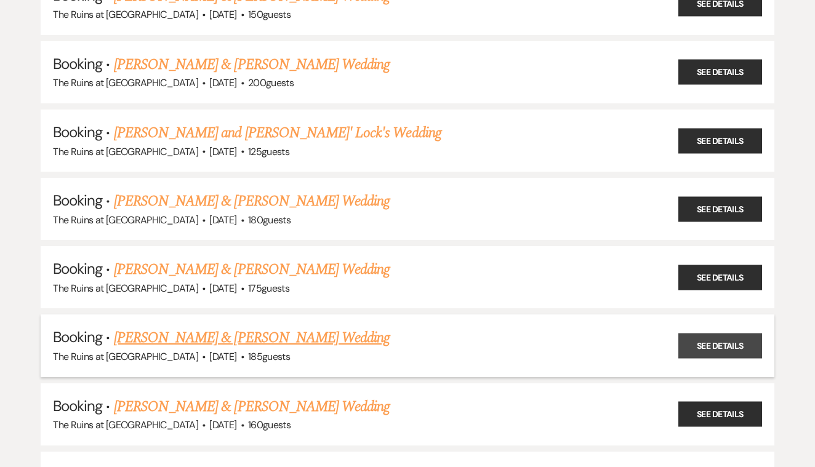
click at [710, 334] on link "See Details" at bounding box center [720, 346] width 84 height 25
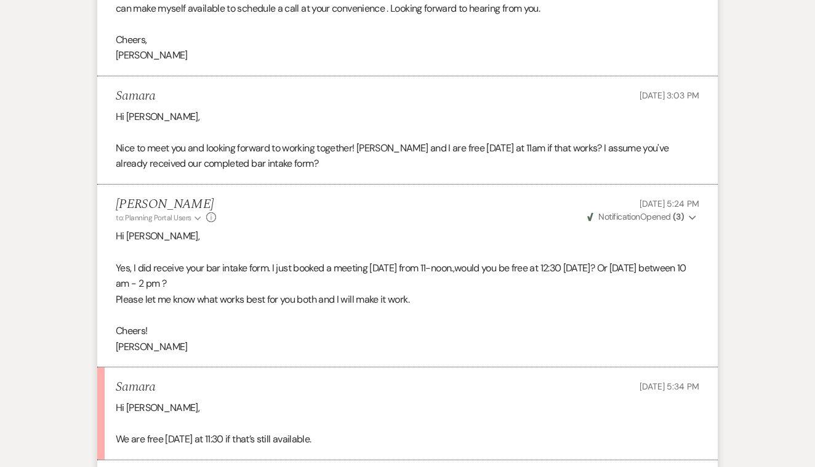
scroll to position [907, 0]
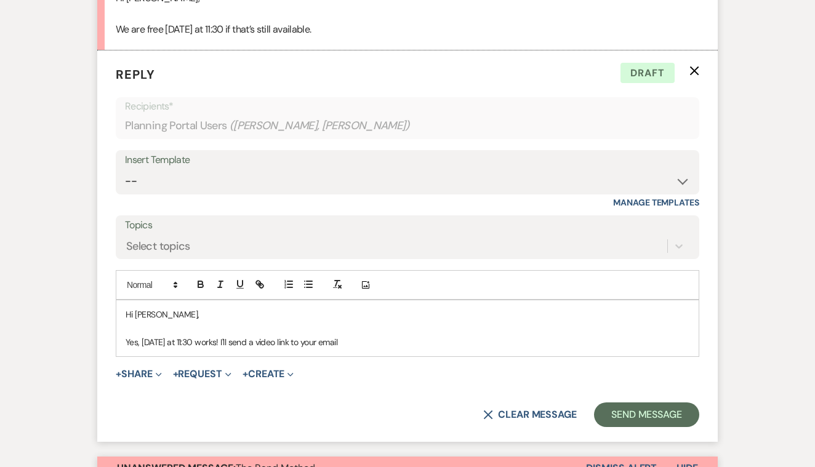
click at [359, 335] on p "Yes, [DATE] at 11:30 works! I'll send a video link to your email" at bounding box center [408, 342] width 564 height 14
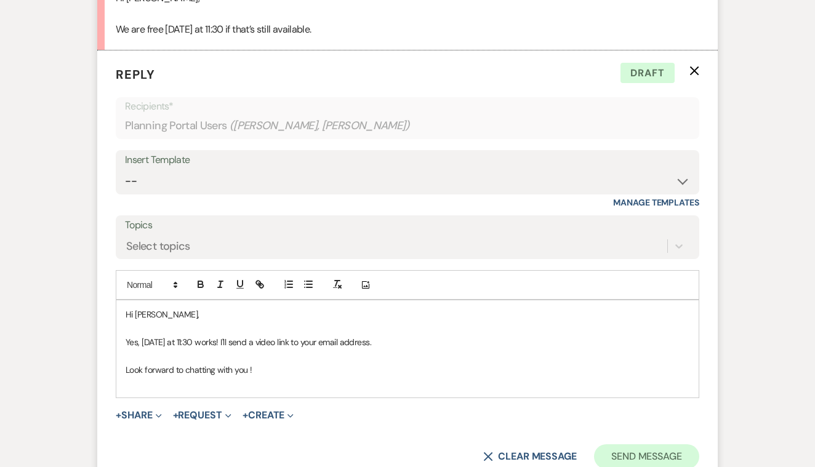
click at [636, 444] on button "Send Message" at bounding box center [646, 456] width 105 height 25
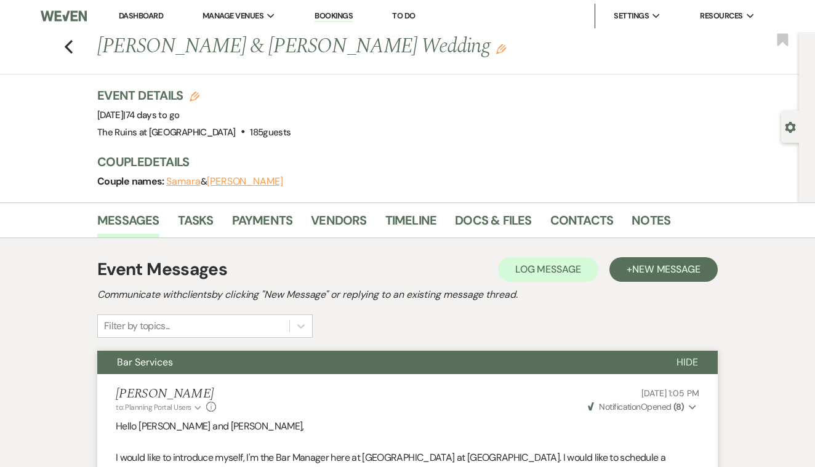
scroll to position [0, 0]
click at [576, 220] on link "Contacts" at bounding box center [581, 224] width 63 height 27
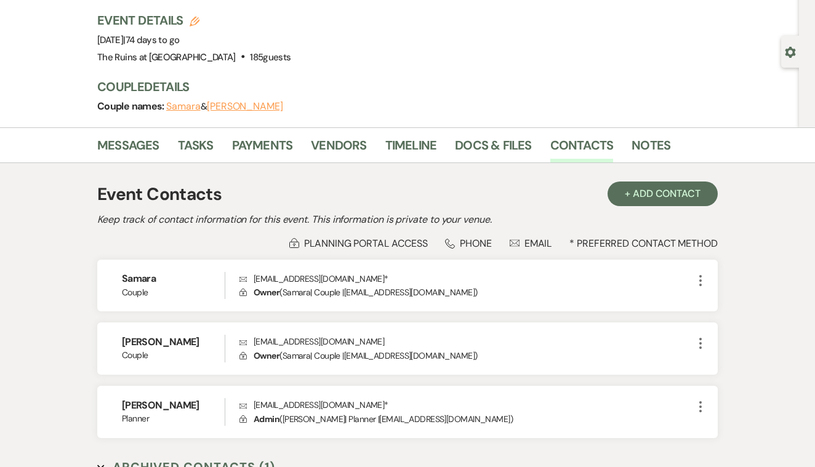
scroll to position [78, 0]
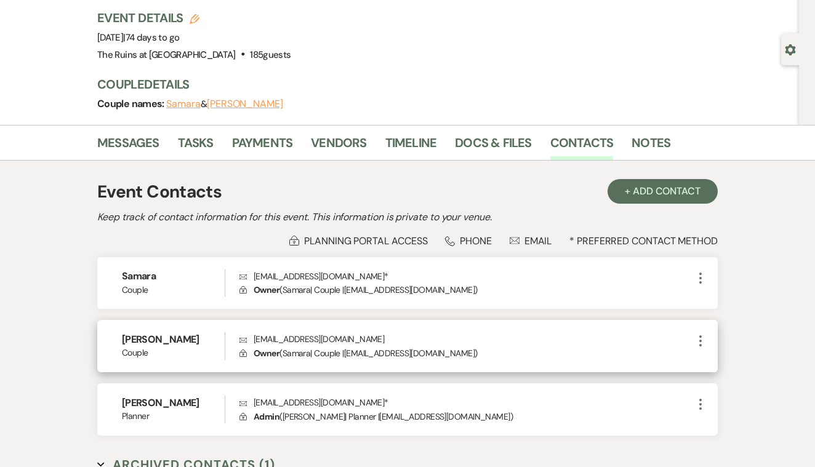
drag, startPoint x: 255, startPoint y: 339, endPoint x: 391, endPoint y: 335, distance: 136.1
click at [391, 335] on p "Envelope [EMAIL_ADDRESS][DOMAIN_NAME]" at bounding box center [466, 339] width 454 height 14
copy p "[EMAIL_ADDRESS][DOMAIN_NAME]"
click at [510, 340] on p "Envelope [EMAIL_ADDRESS][DOMAIN_NAME]" at bounding box center [466, 339] width 454 height 14
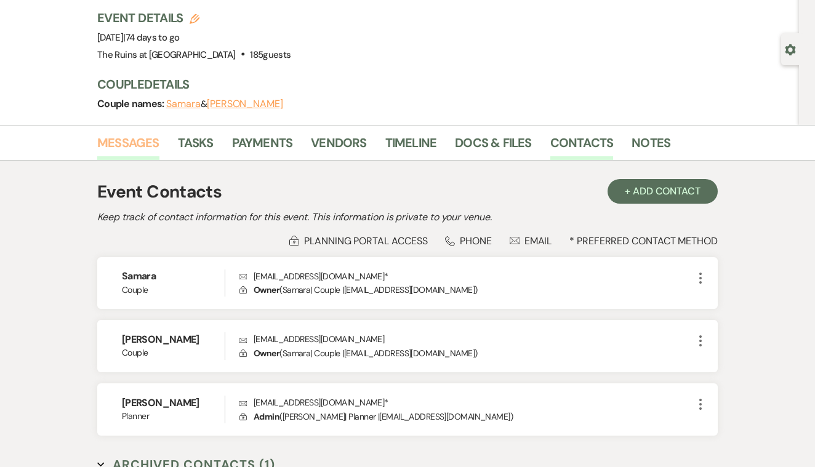
click at [142, 139] on link "Messages" at bounding box center [128, 146] width 62 height 27
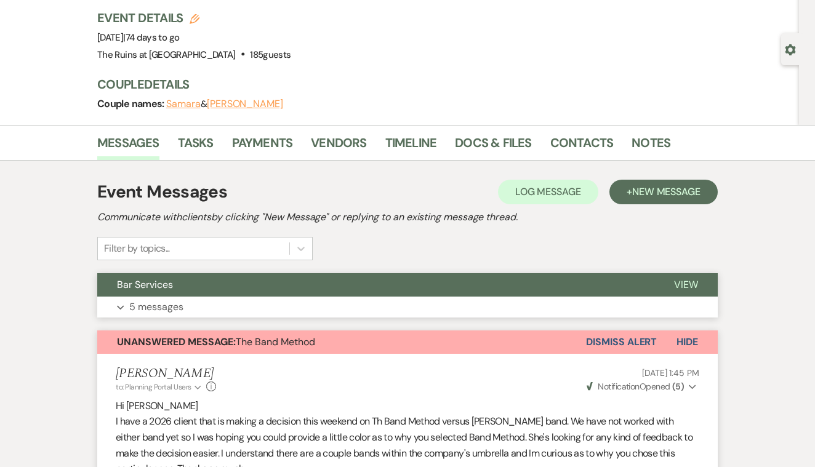
click at [686, 285] on span "View" at bounding box center [686, 284] width 24 height 13
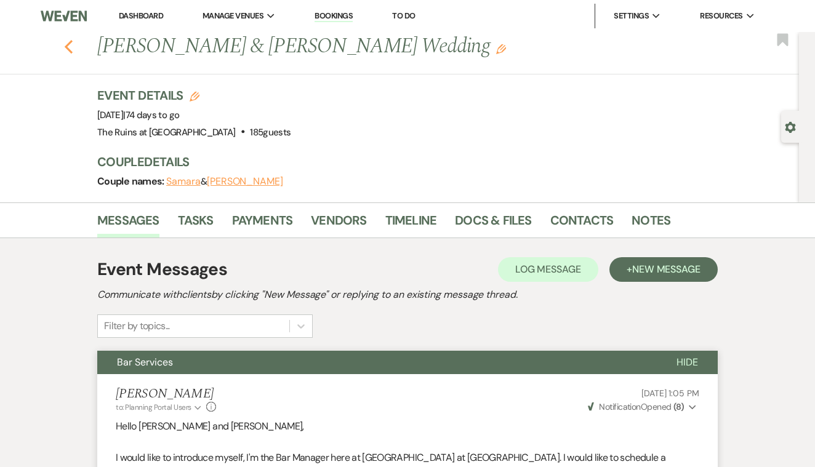
click at [68, 44] on use "button" at bounding box center [69, 47] width 8 height 14
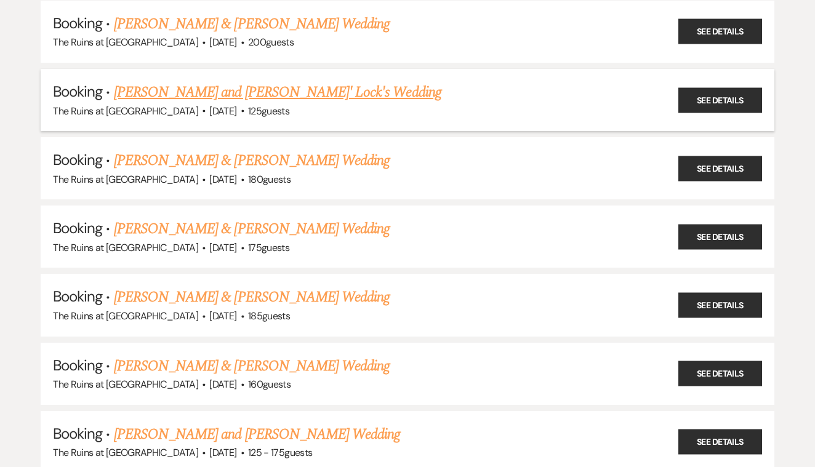
scroll to position [568, 0]
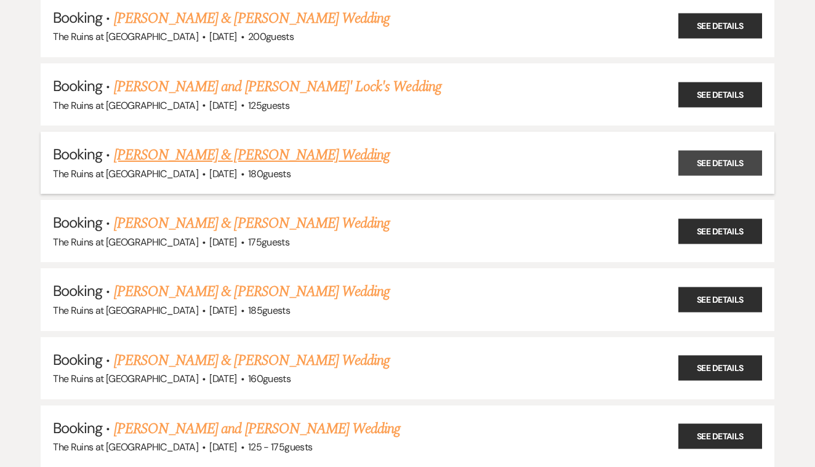
click at [710, 151] on link "See Details" at bounding box center [720, 162] width 84 height 25
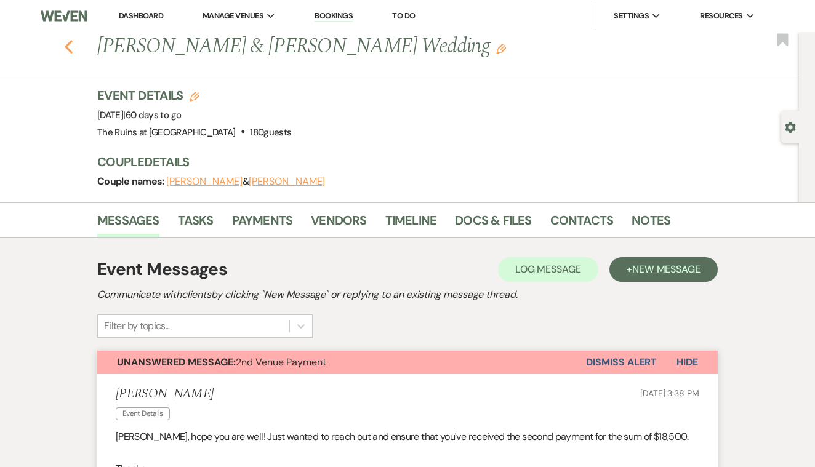
click at [69, 47] on icon "Previous" at bounding box center [68, 46] width 9 height 15
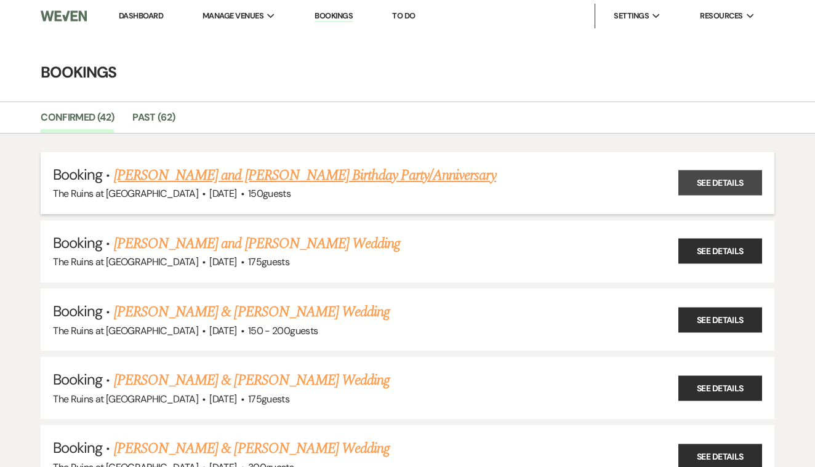
click at [688, 185] on link "See Details" at bounding box center [720, 182] width 84 height 25
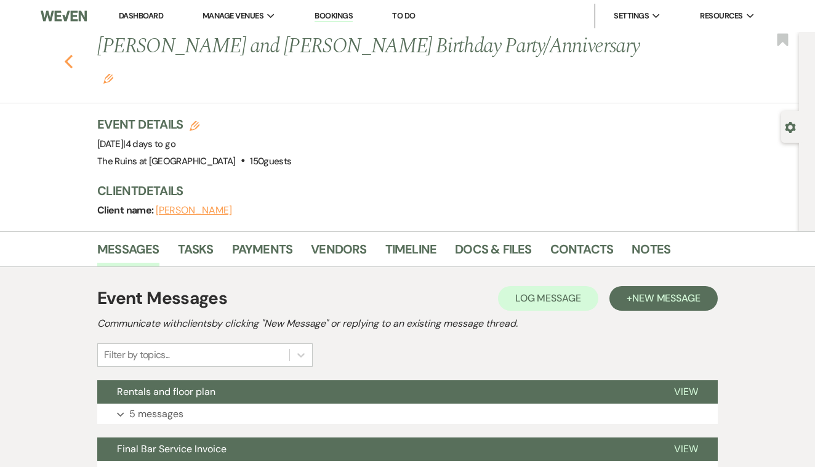
click at [70, 54] on icon "Previous" at bounding box center [68, 61] width 9 height 15
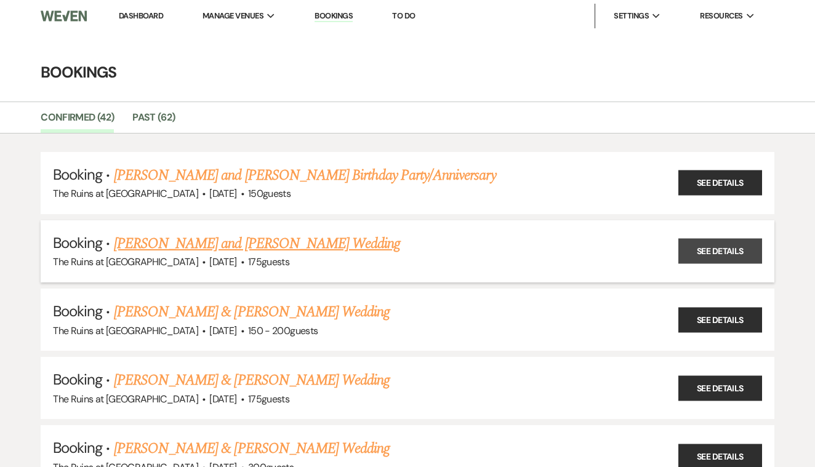
click at [702, 246] on link "See Details" at bounding box center [720, 251] width 84 height 25
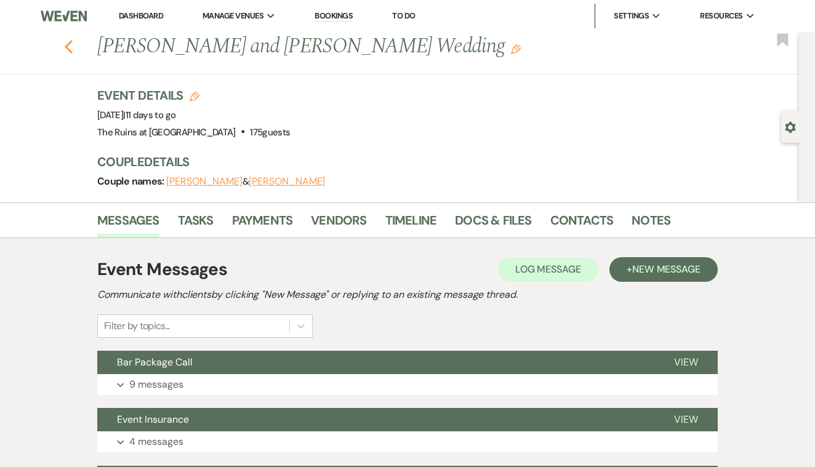
click at [64, 49] on icon "Previous" at bounding box center [68, 46] width 9 height 15
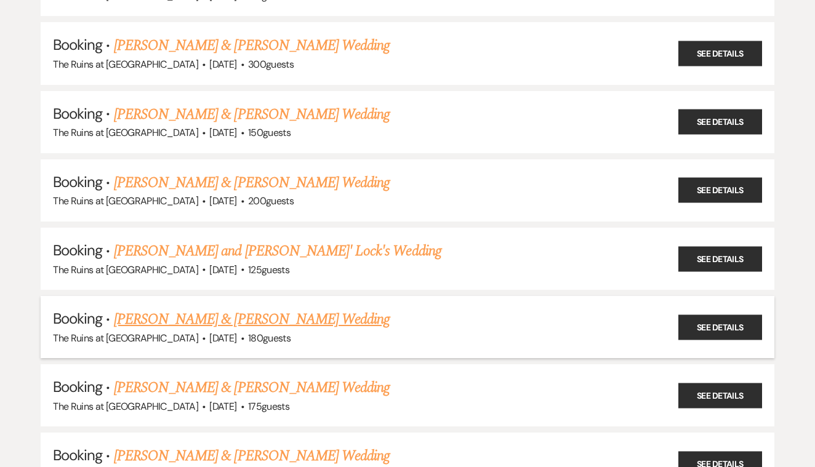
scroll to position [419, 0]
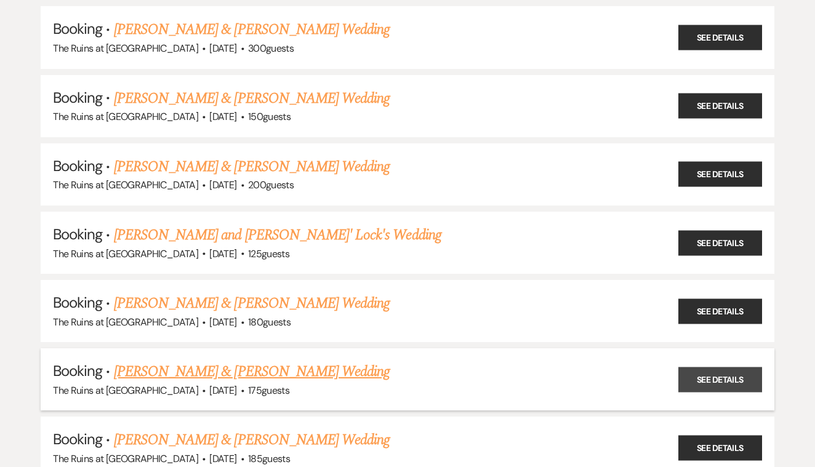
click at [715, 367] on link "See Details" at bounding box center [720, 379] width 84 height 25
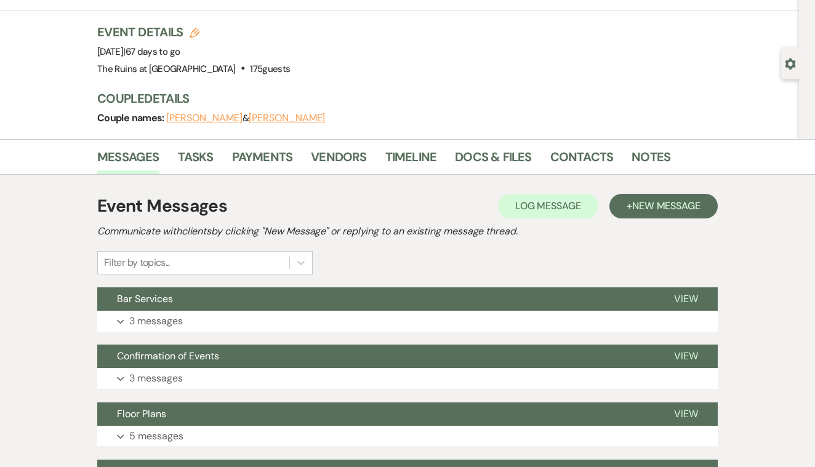
scroll to position [64, 0]
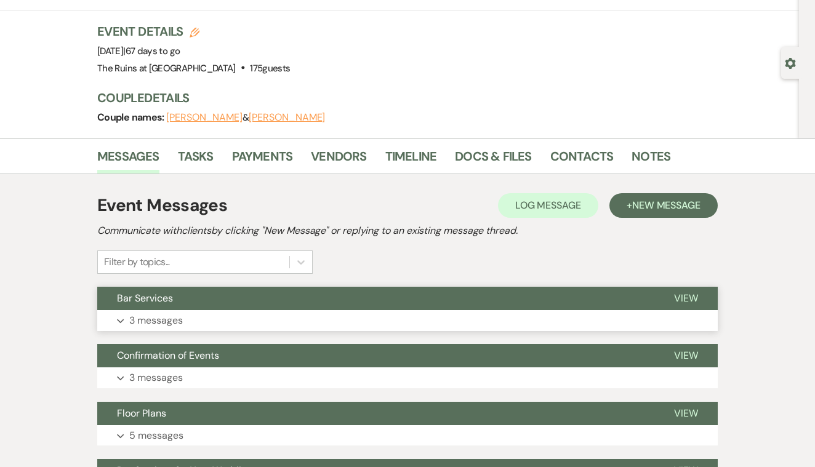
click at [683, 295] on span "View" at bounding box center [686, 298] width 24 height 13
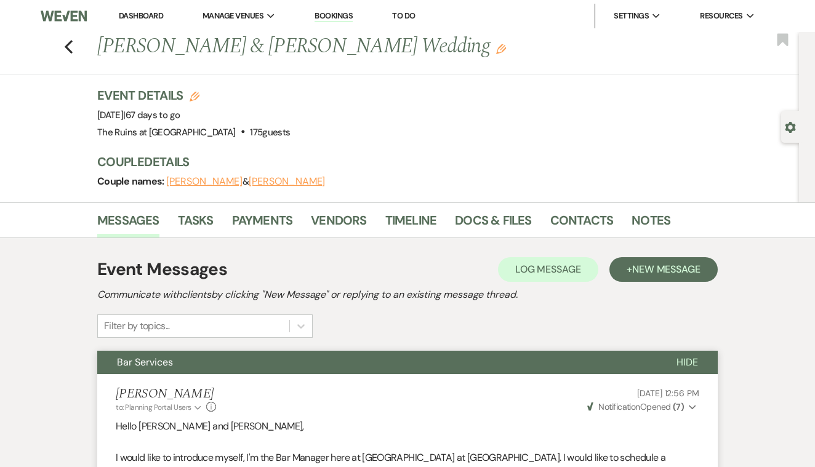
scroll to position [0, 0]
click at [69, 44] on use "button" at bounding box center [69, 47] width 8 height 14
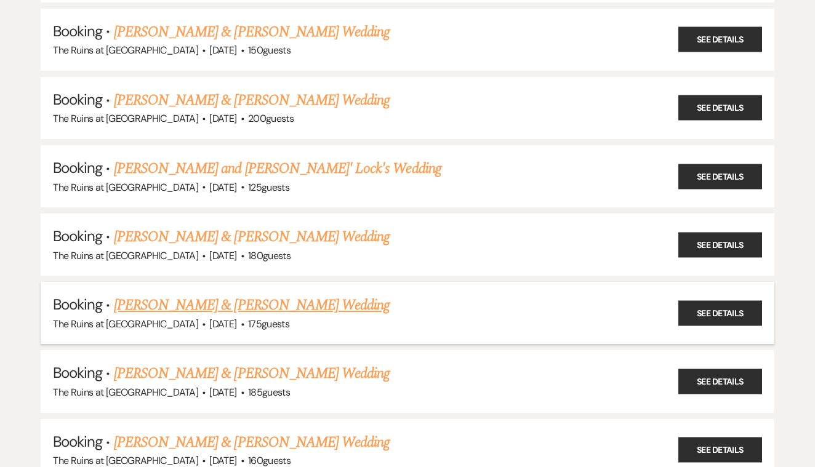
scroll to position [489, 0]
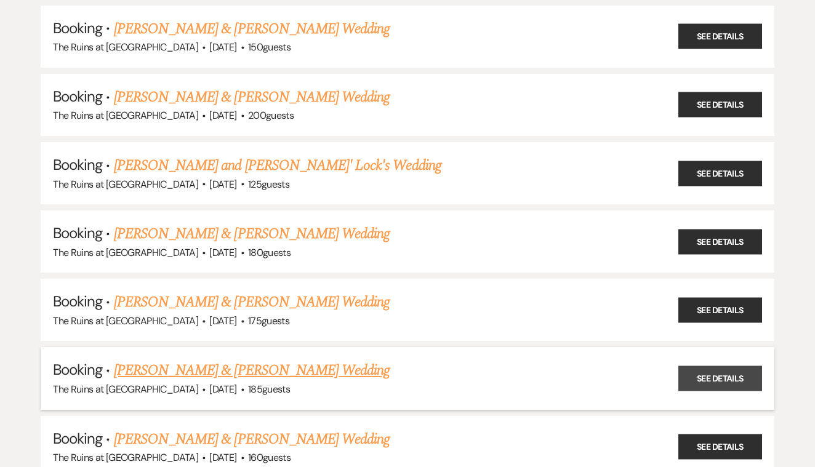
click at [713, 366] on link "See Details" at bounding box center [720, 378] width 84 height 25
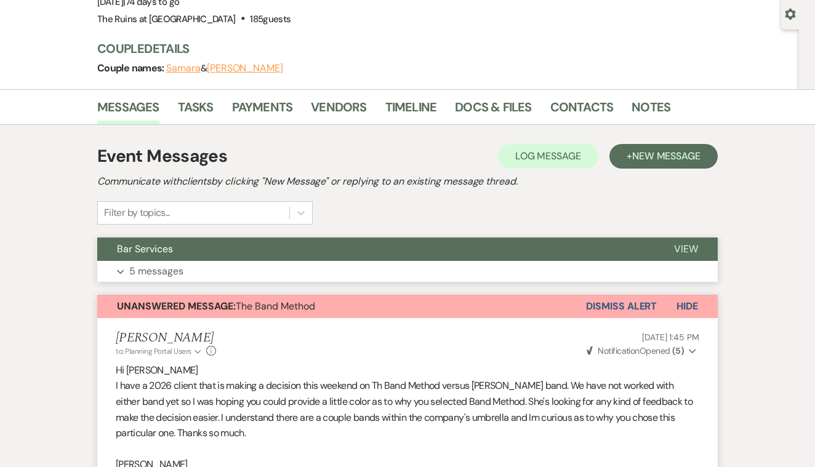
scroll to position [111, 0]
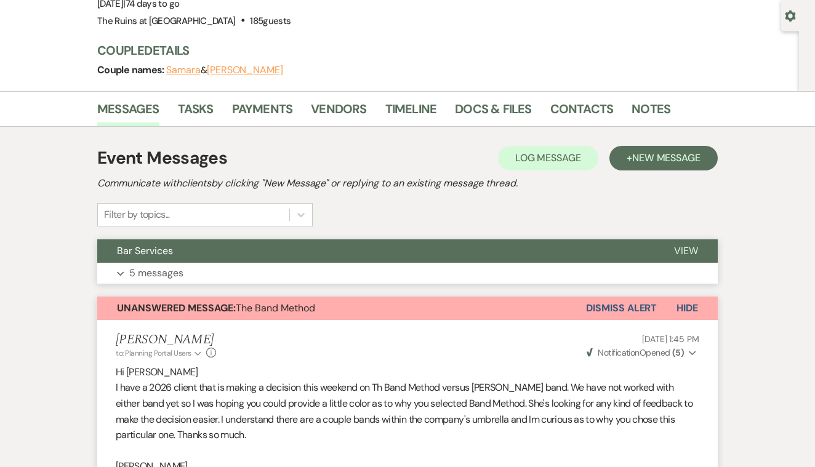
click at [688, 249] on span "View" at bounding box center [686, 250] width 24 height 13
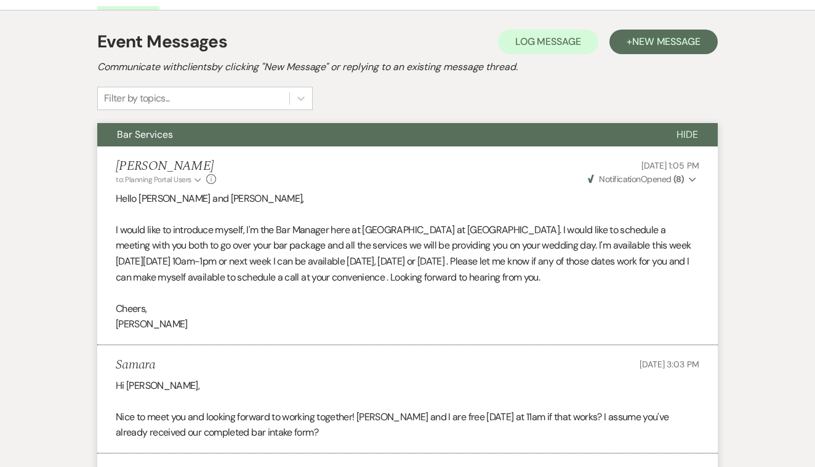
scroll to position [244, 0]
